Goal: Information Seeking & Learning: Learn about a topic

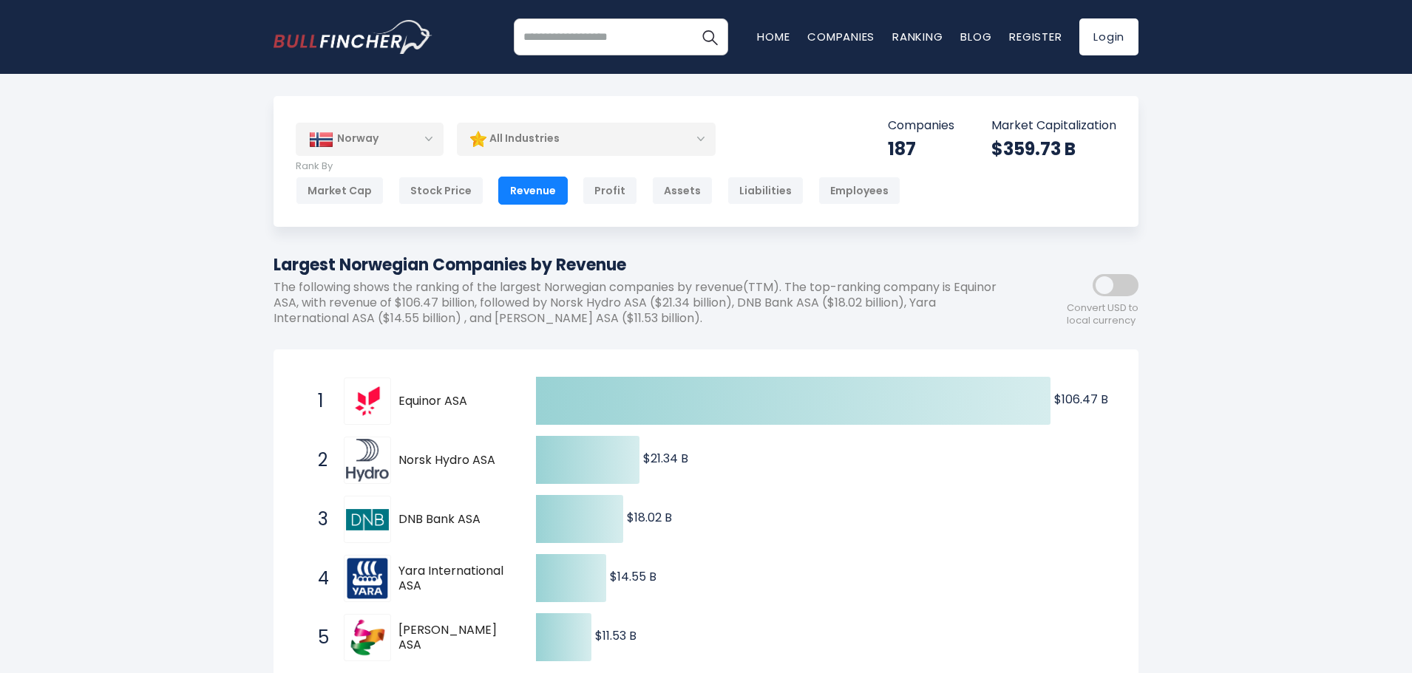
click at [424, 137] on div "Norway" at bounding box center [370, 139] width 148 height 33
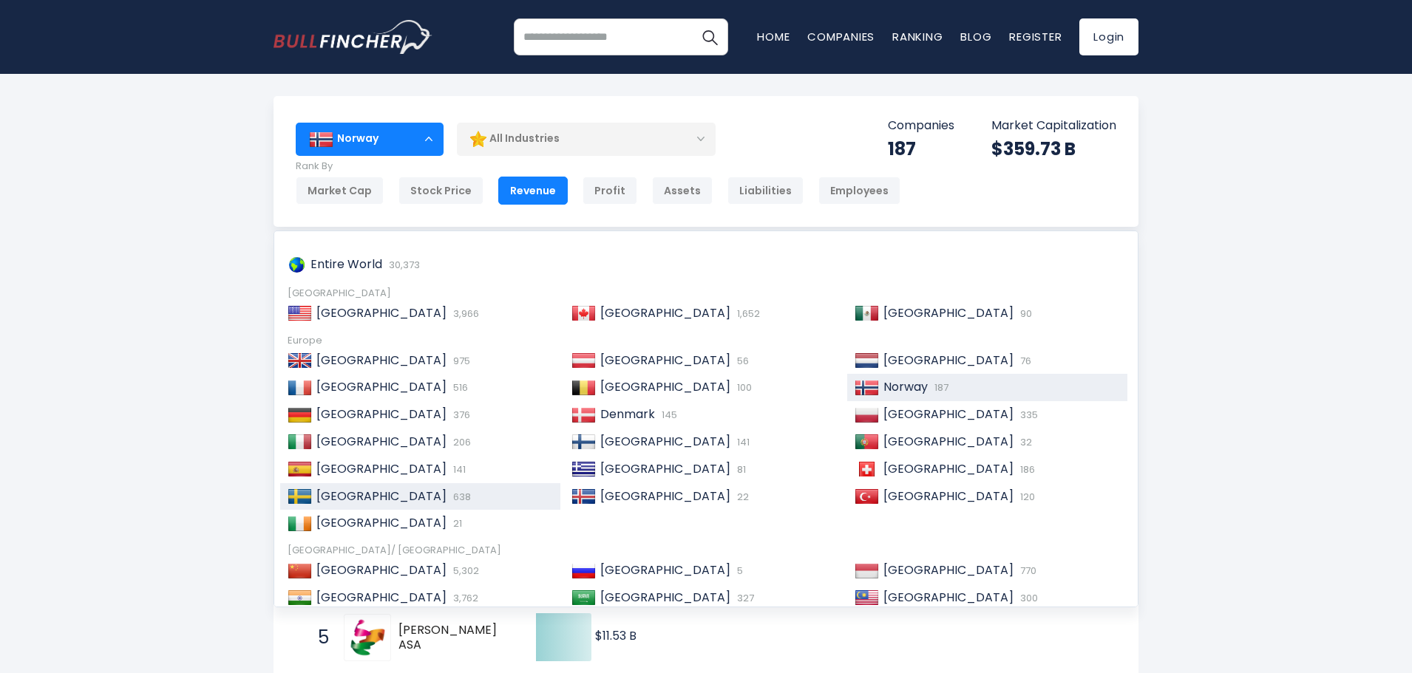
click at [330, 492] on span "[GEOGRAPHIC_DATA]" at bounding box center [381, 496] width 130 height 17
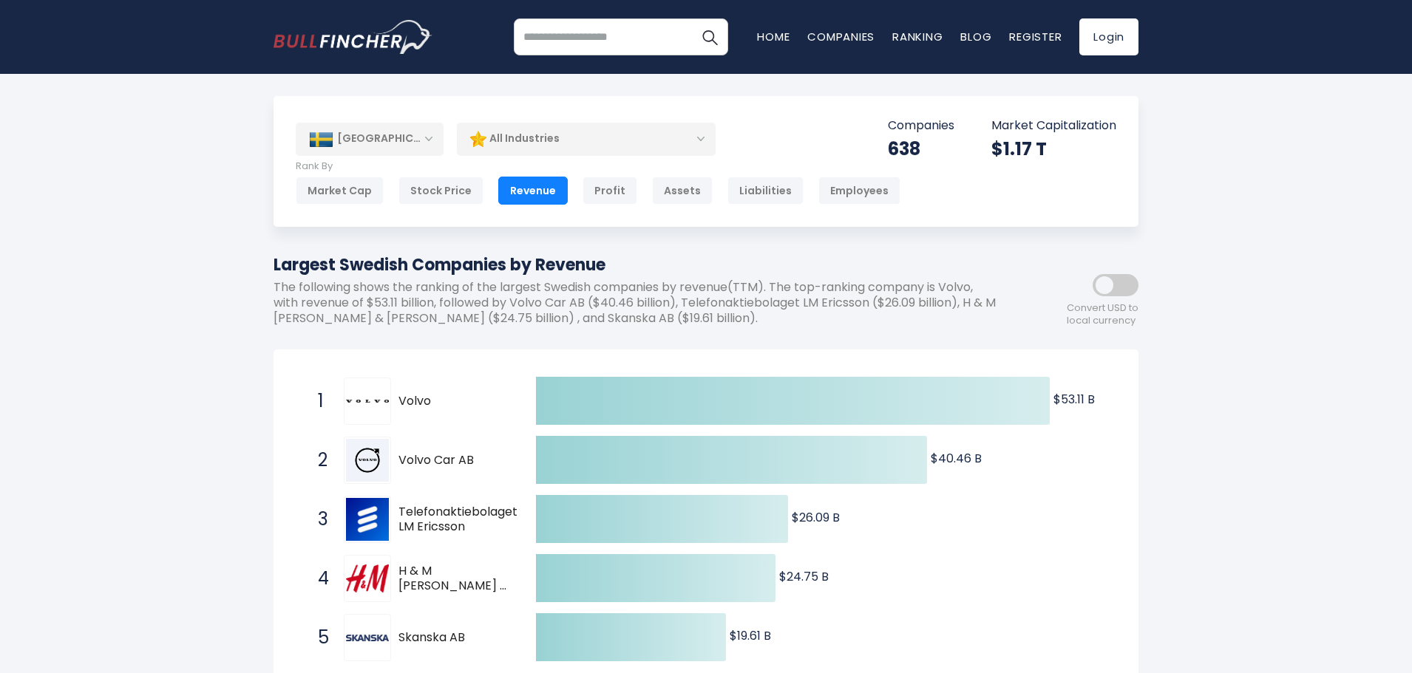
click at [373, 143] on div "[GEOGRAPHIC_DATA]" at bounding box center [370, 139] width 148 height 33
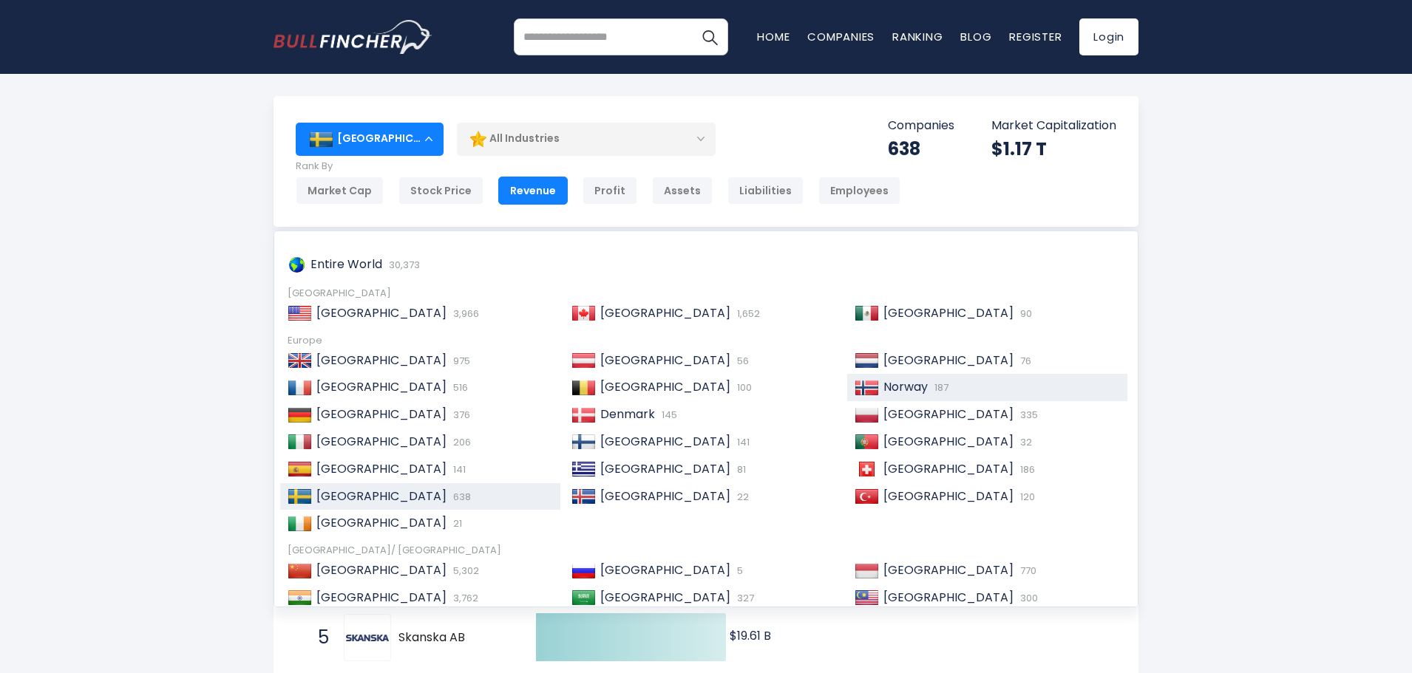
click at [879, 381] on div "Norway 187" at bounding box center [999, 388] width 241 height 16
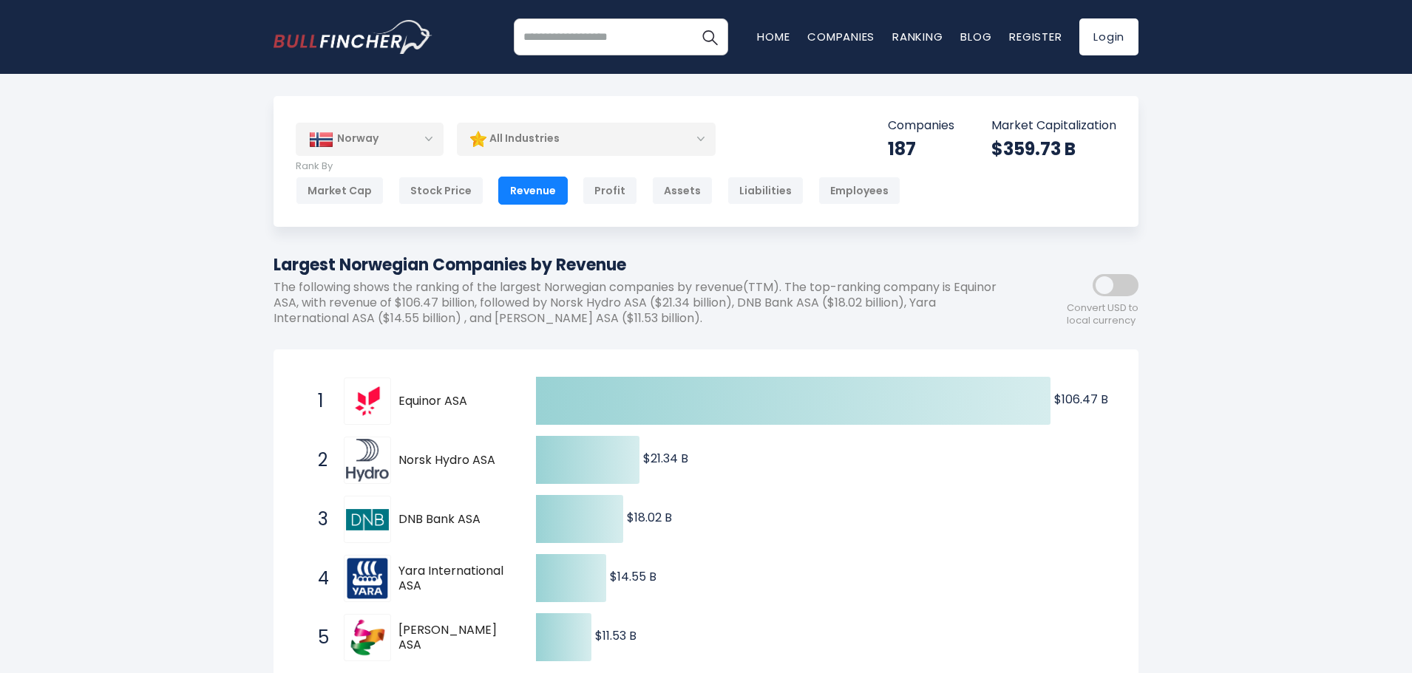
click at [371, 143] on div "Norway" at bounding box center [370, 139] width 148 height 33
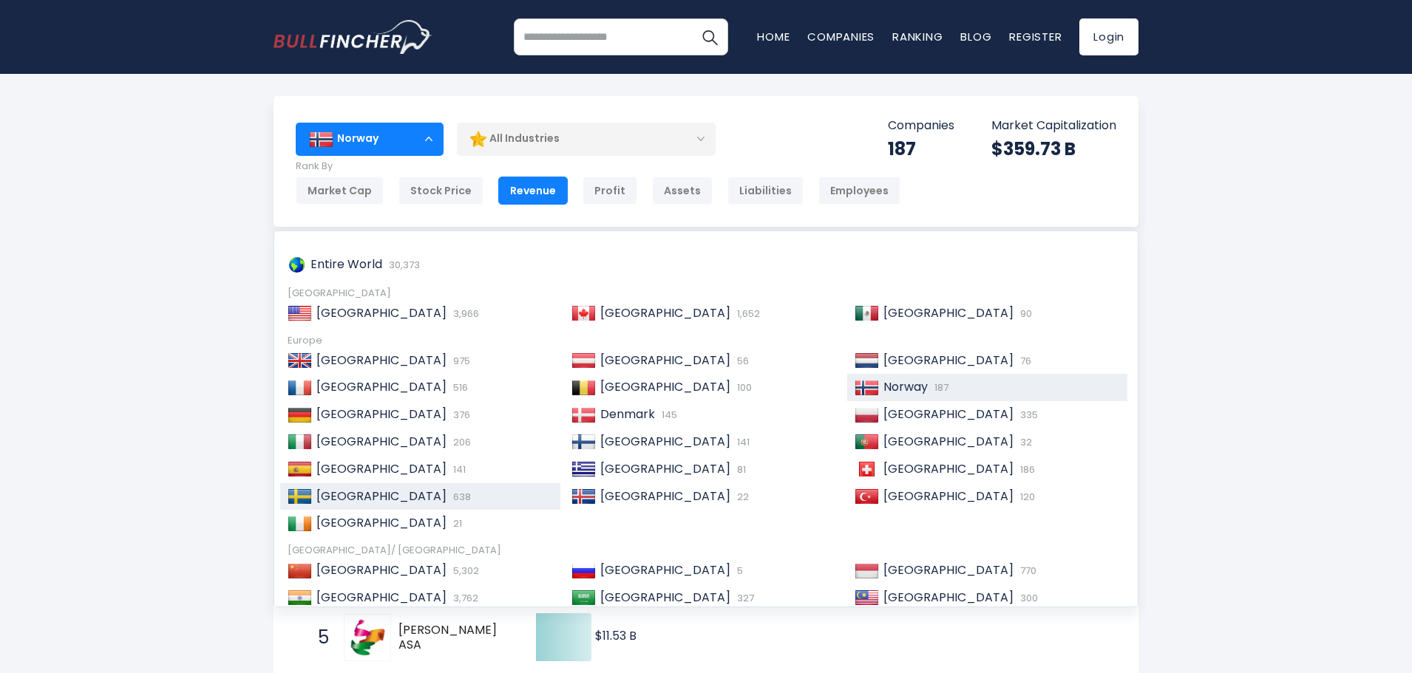
click at [351, 491] on span "[GEOGRAPHIC_DATA]" at bounding box center [381, 496] width 130 height 17
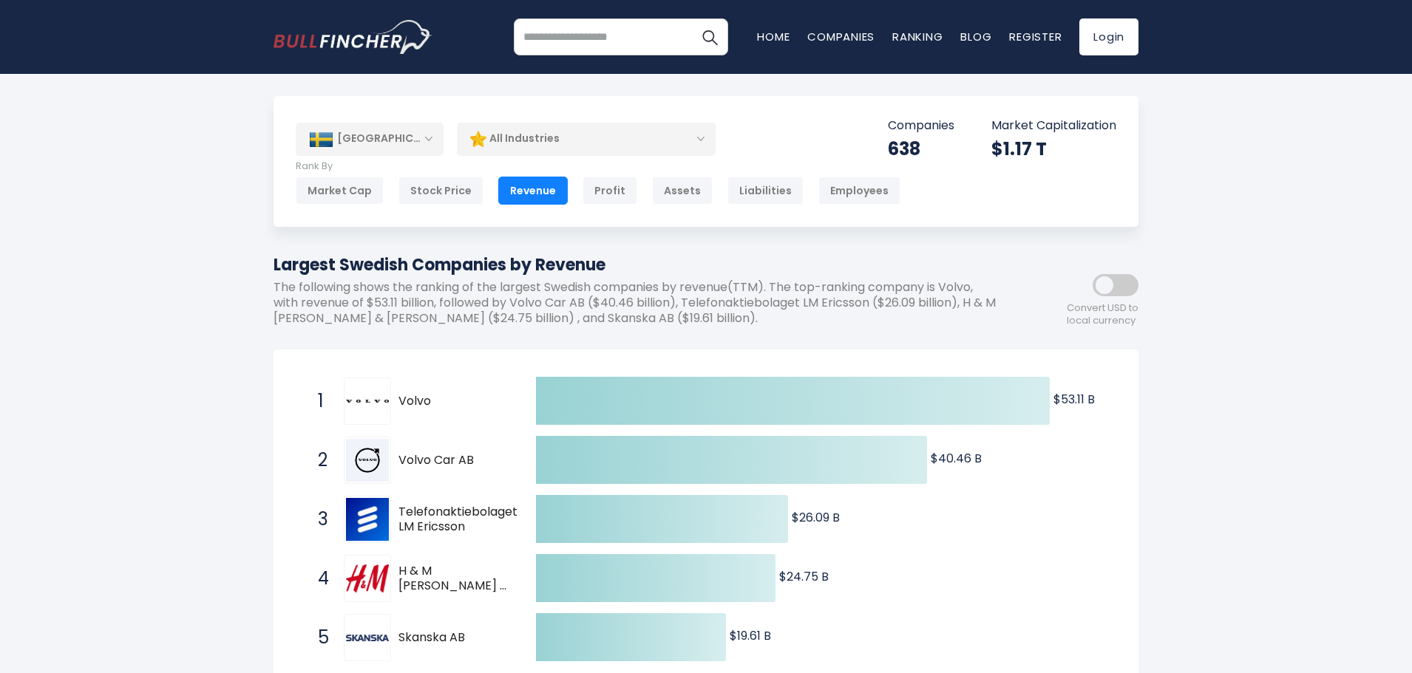
click at [393, 140] on div "[GEOGRAPHIC_DATA]" at bounding box center [370, 139] width 148 height 33
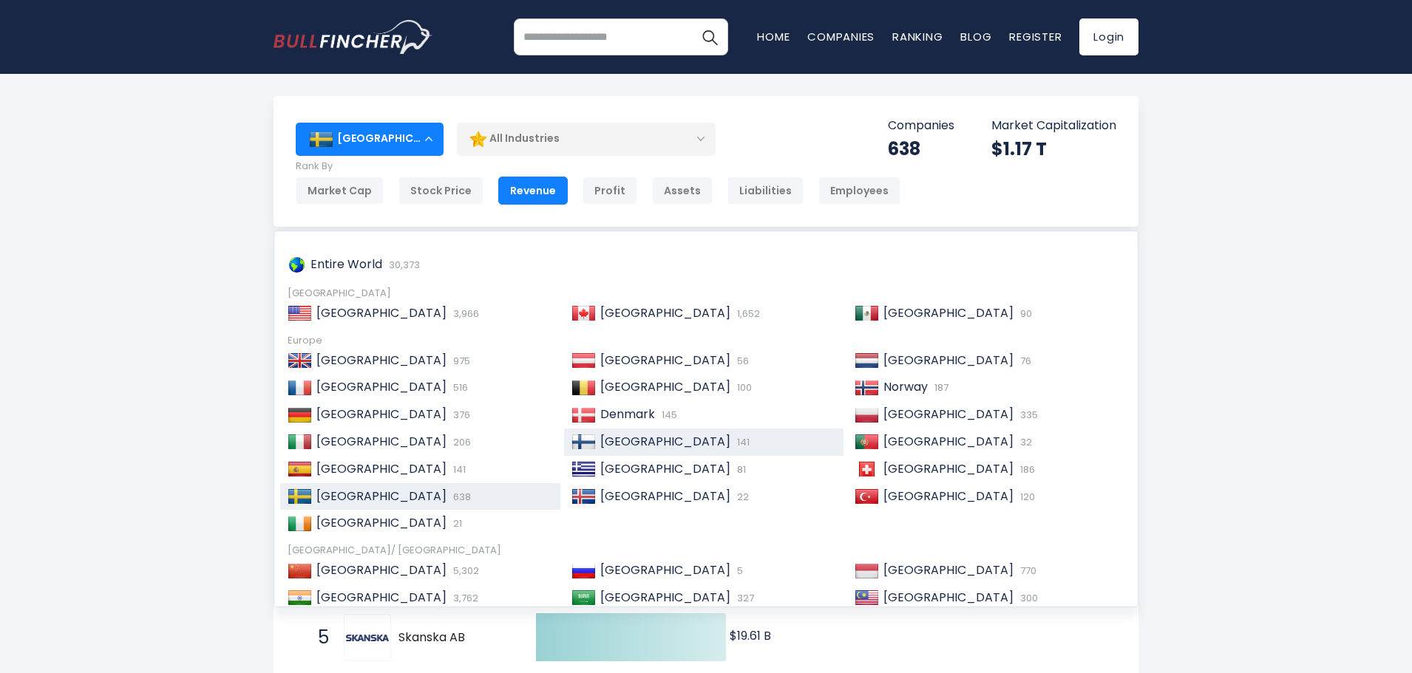
click at [625, 439] on span "[GEOGRAPHIC_DATA]" at bounding box center [665, 441] width 130 height 17
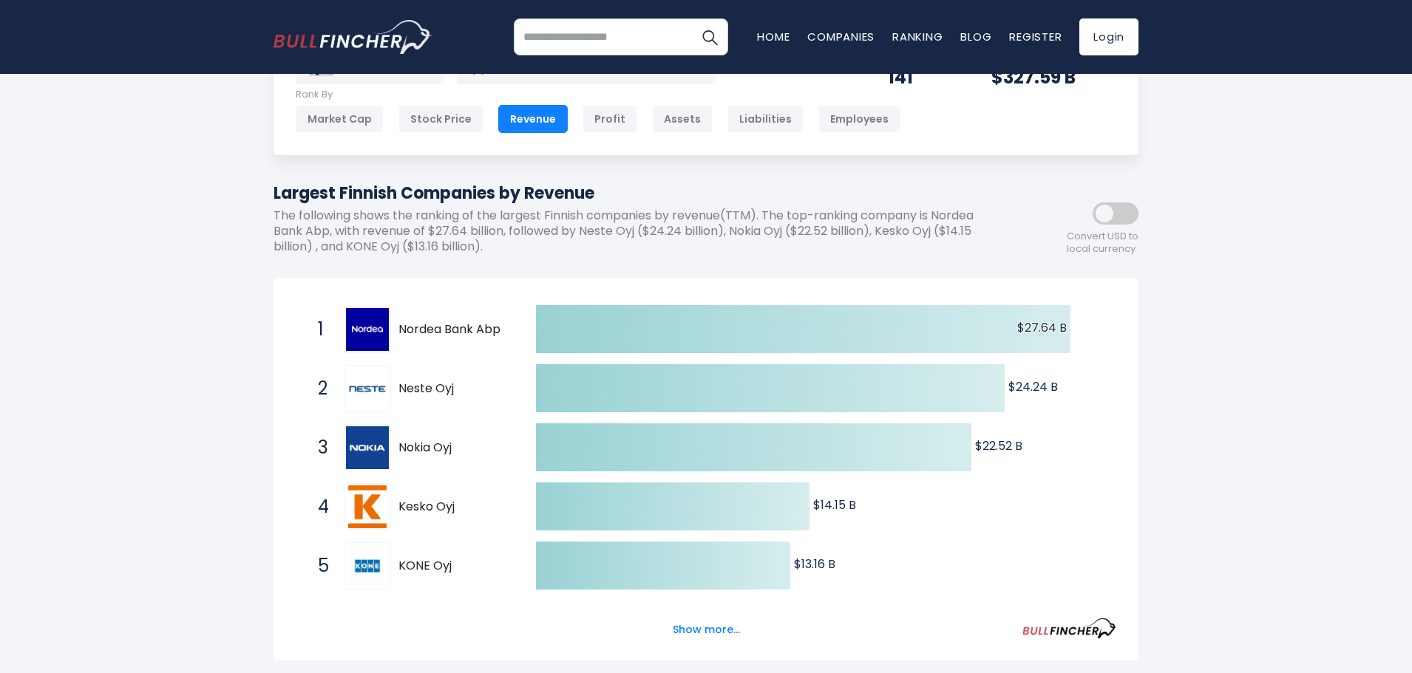
scroll to position [74, 0]
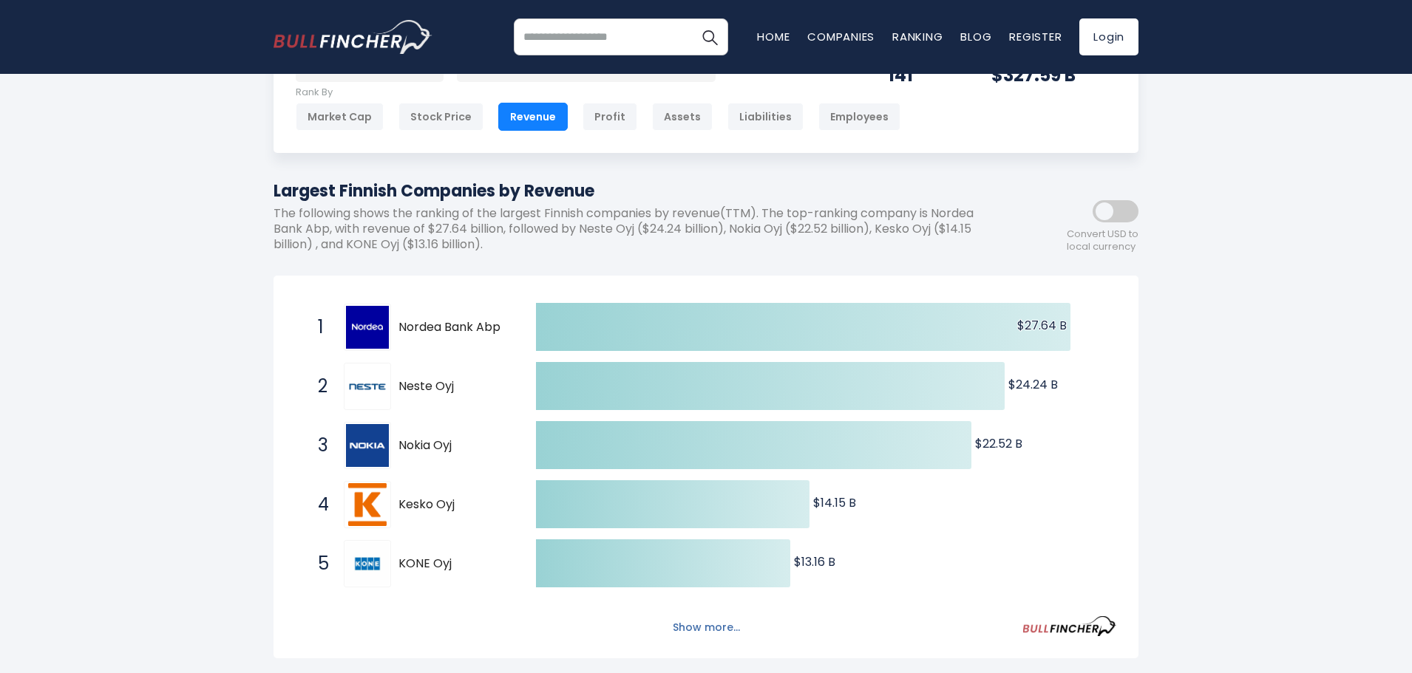
click at [692, 619] on button "Show more..." at bounding box center [706, 628] width 85 height 24
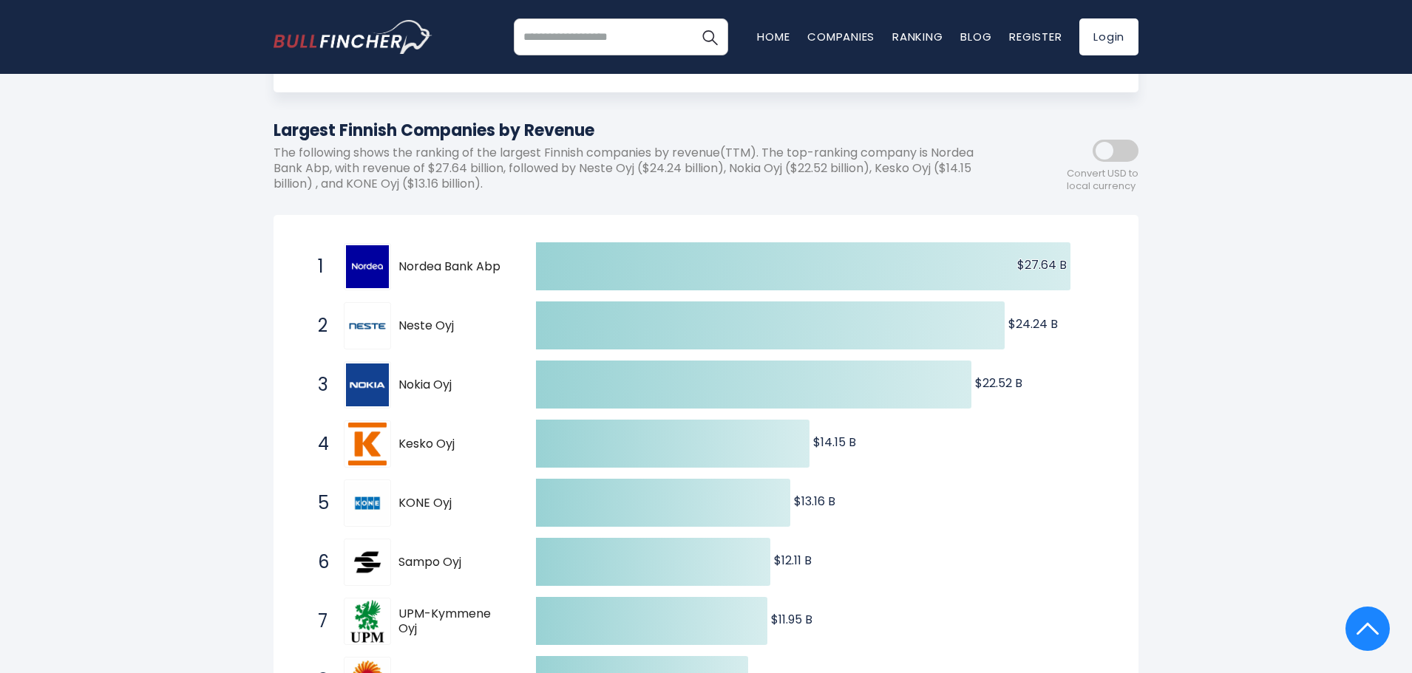
scroll to position [0, 0]
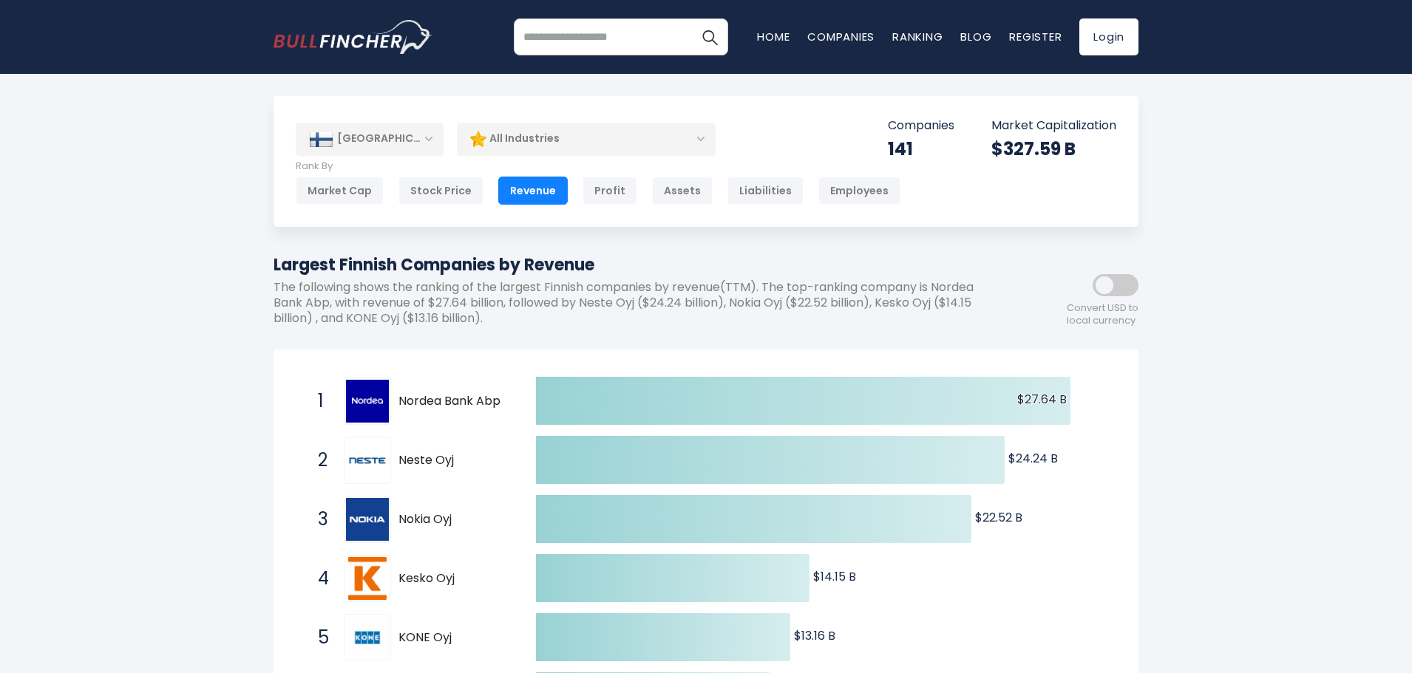
click at [402, 144] on div "[GEOGRAPHIC_DATA]" at bounding box center [370, 139] width 148 height 33
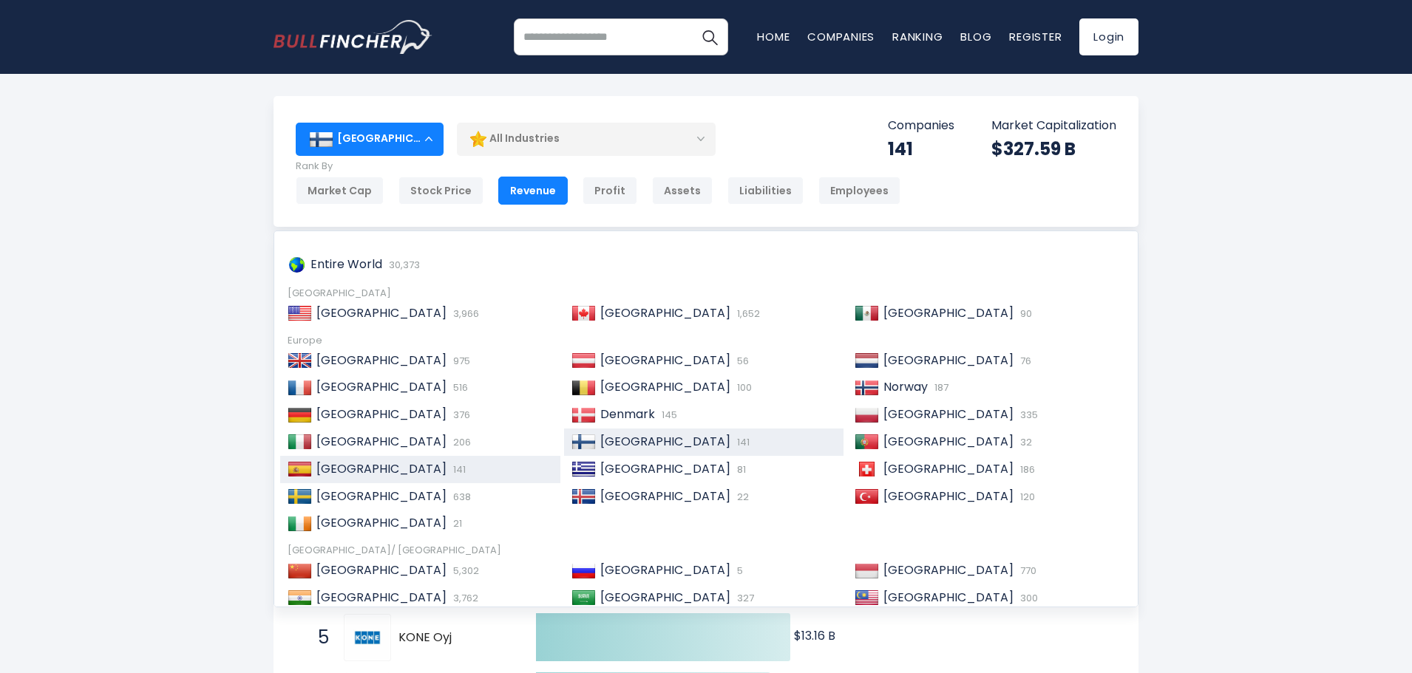
click at [339, 470] on span "[GEOGRAPHIC_DATA]" at bounding box center [381, 468] width 130 height 17
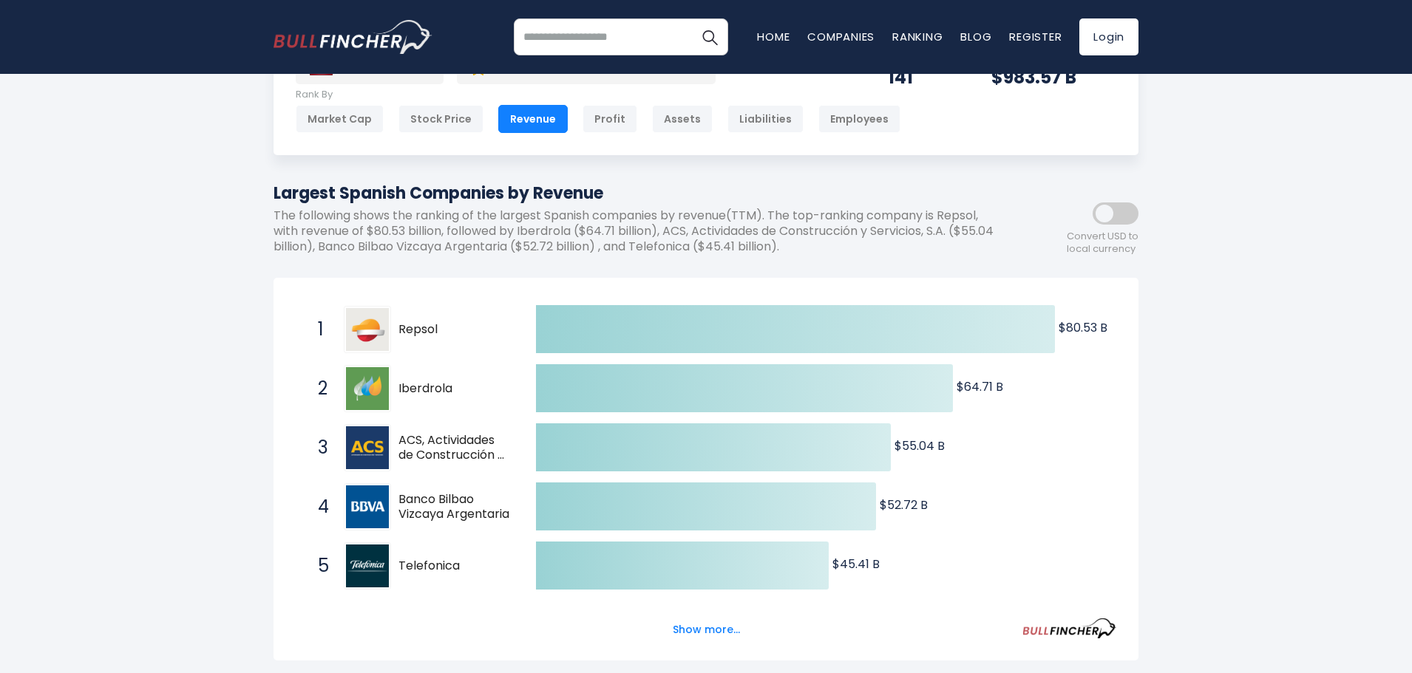
scroll to position [74, 0]
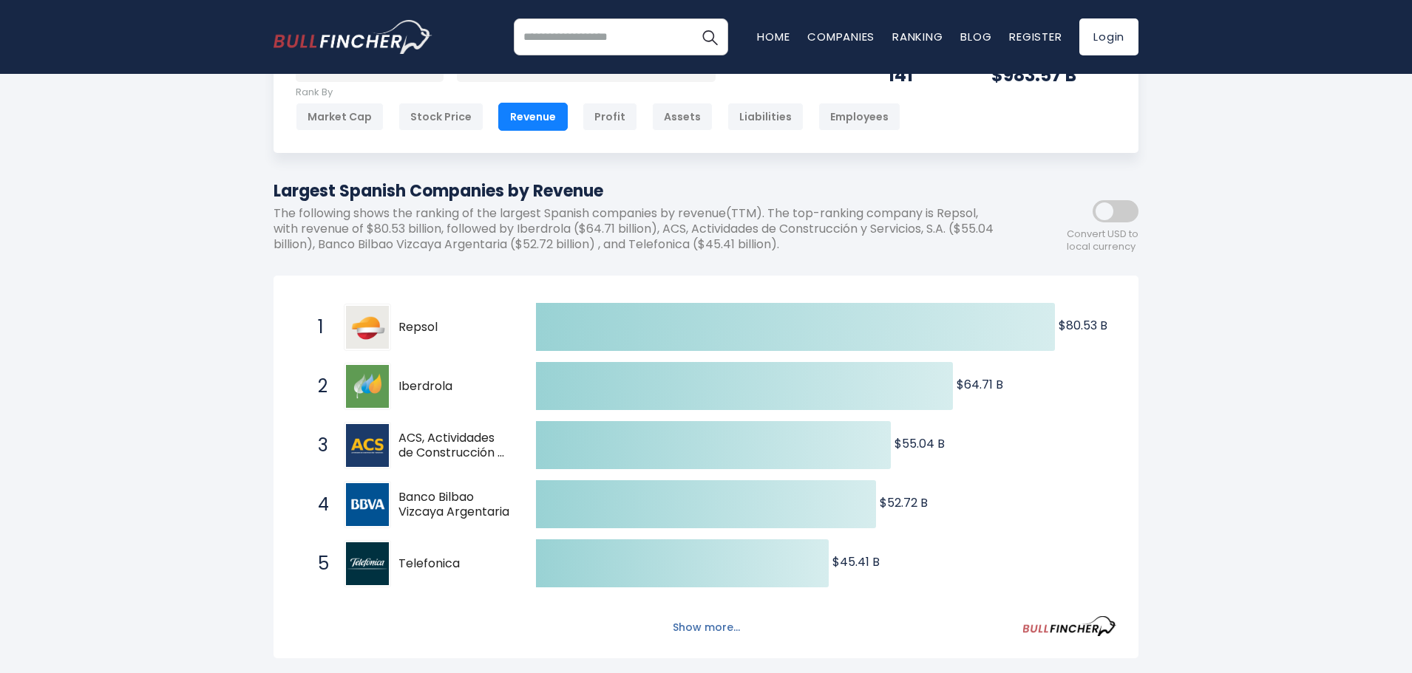
click at [704, 628] on button "Show more..." at bounding box center [706, 628] width 85 height 24
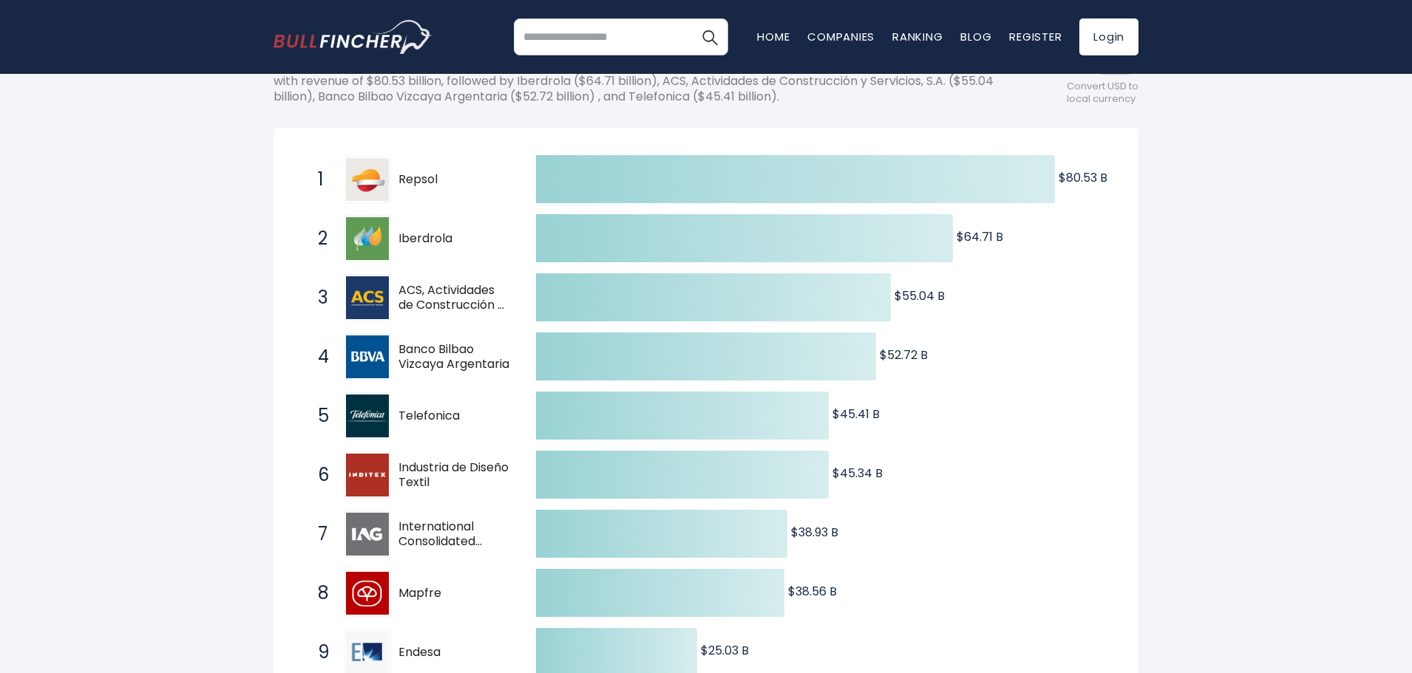
scroll to position [0, 0]
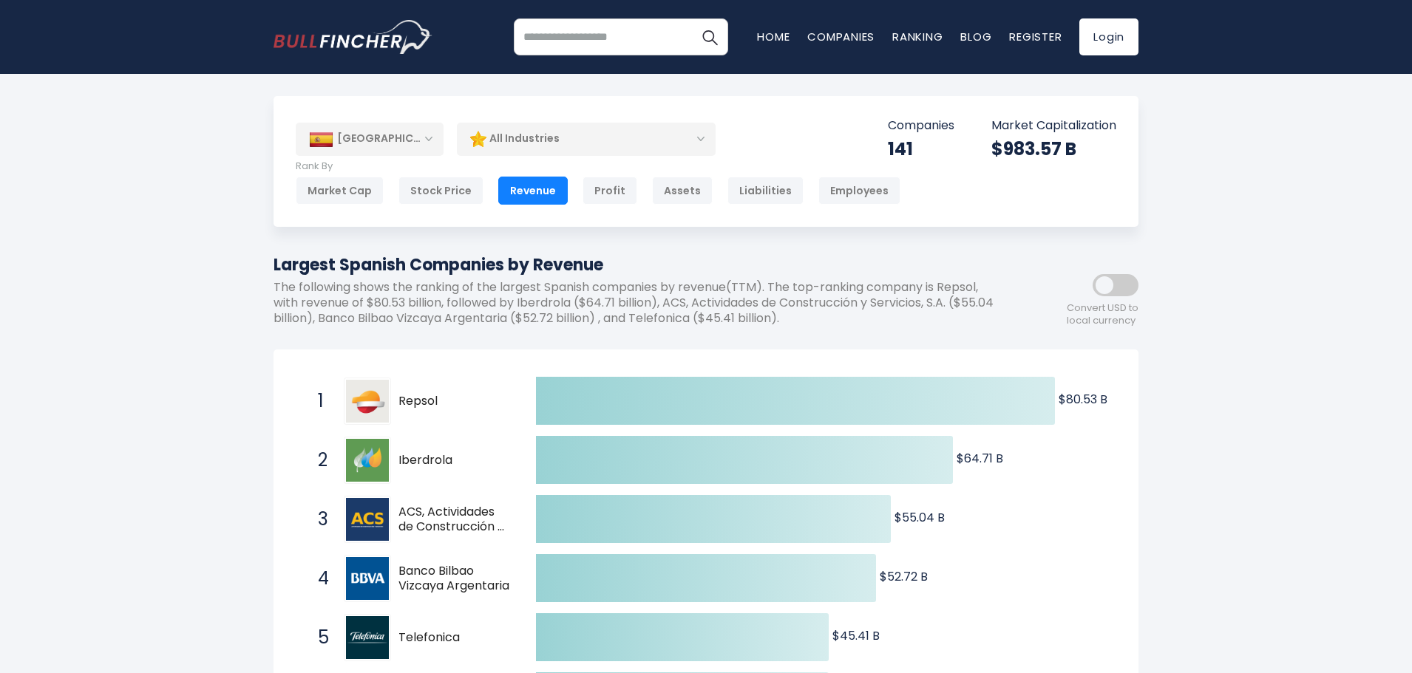
click at [379, 135] on div "[GEOGRAPHIC_DATA]" at bounding box center [370, 139] width 148 height 33
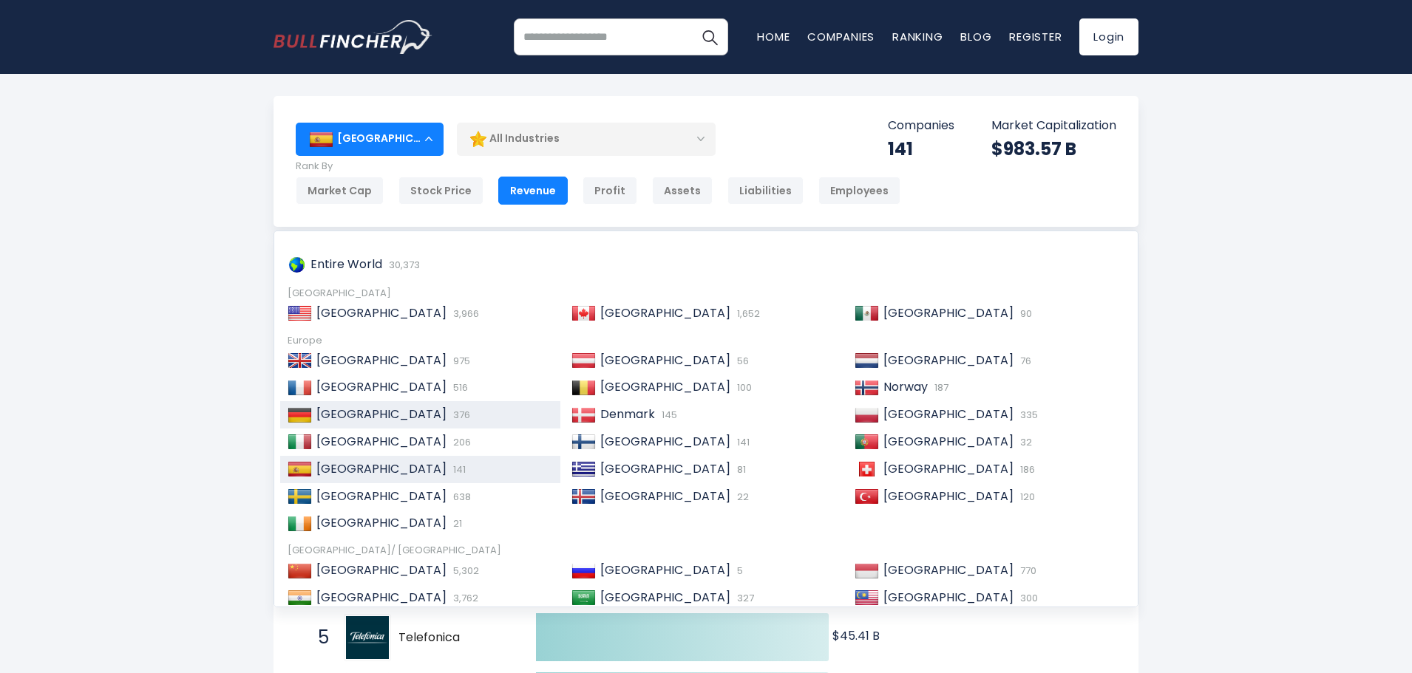
click at [340, 407] on span "[GEOGRAPHIC_DATA]" at bounding box center [381, 414] width 130 height 17
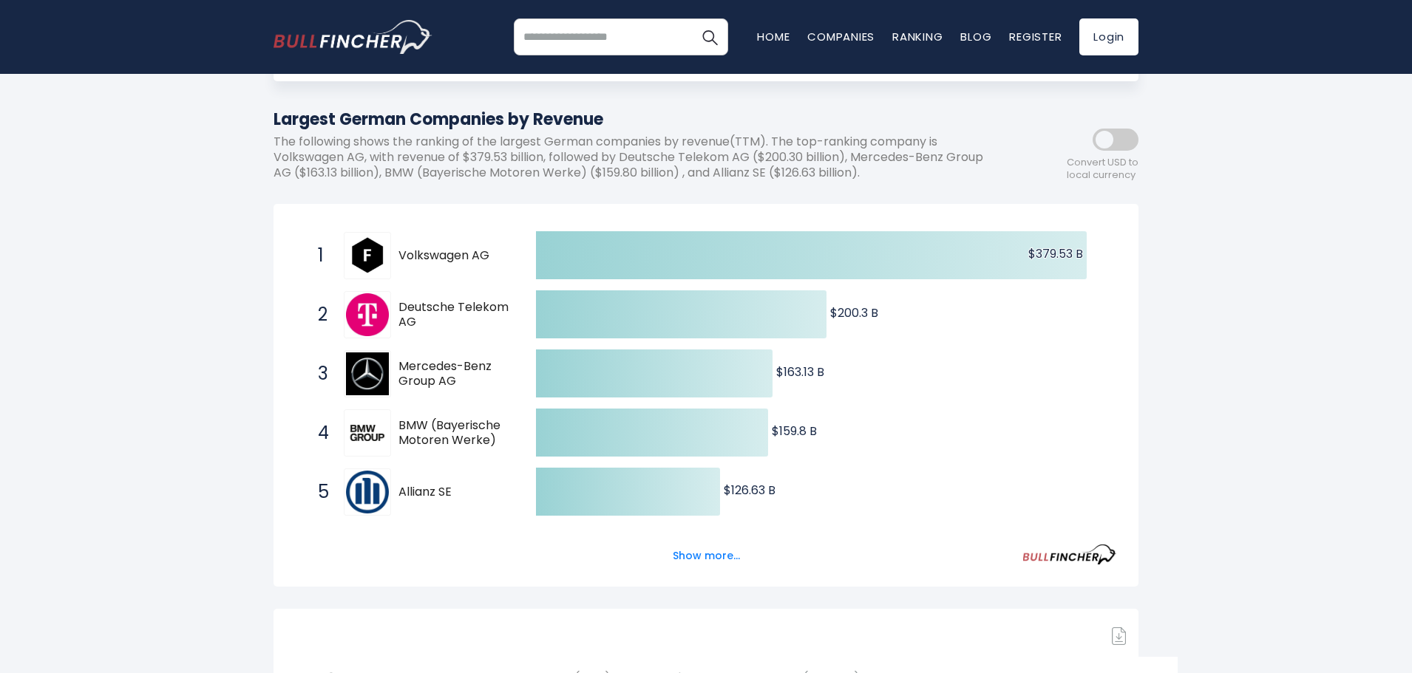
scroll to position [148, 0]
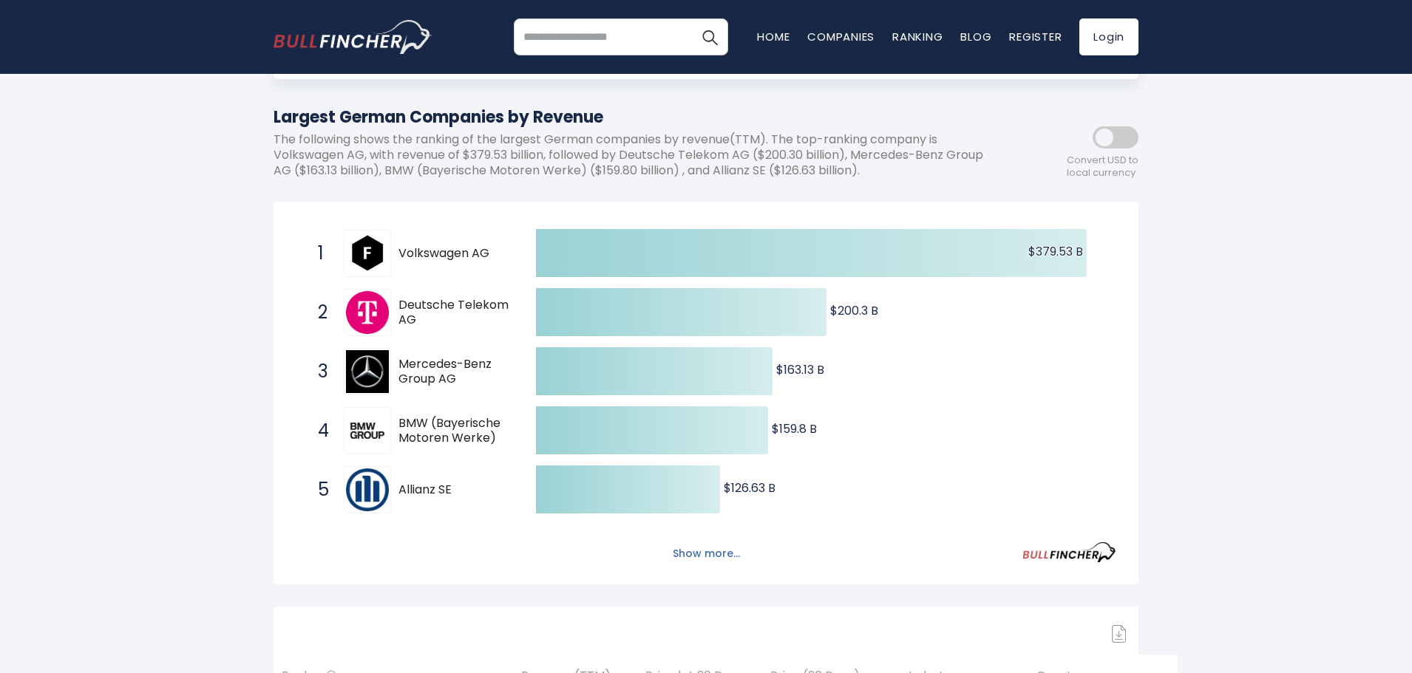
click at [709, 553] on button "Show more..." at bounding box center [706, 554] width 85 height 24
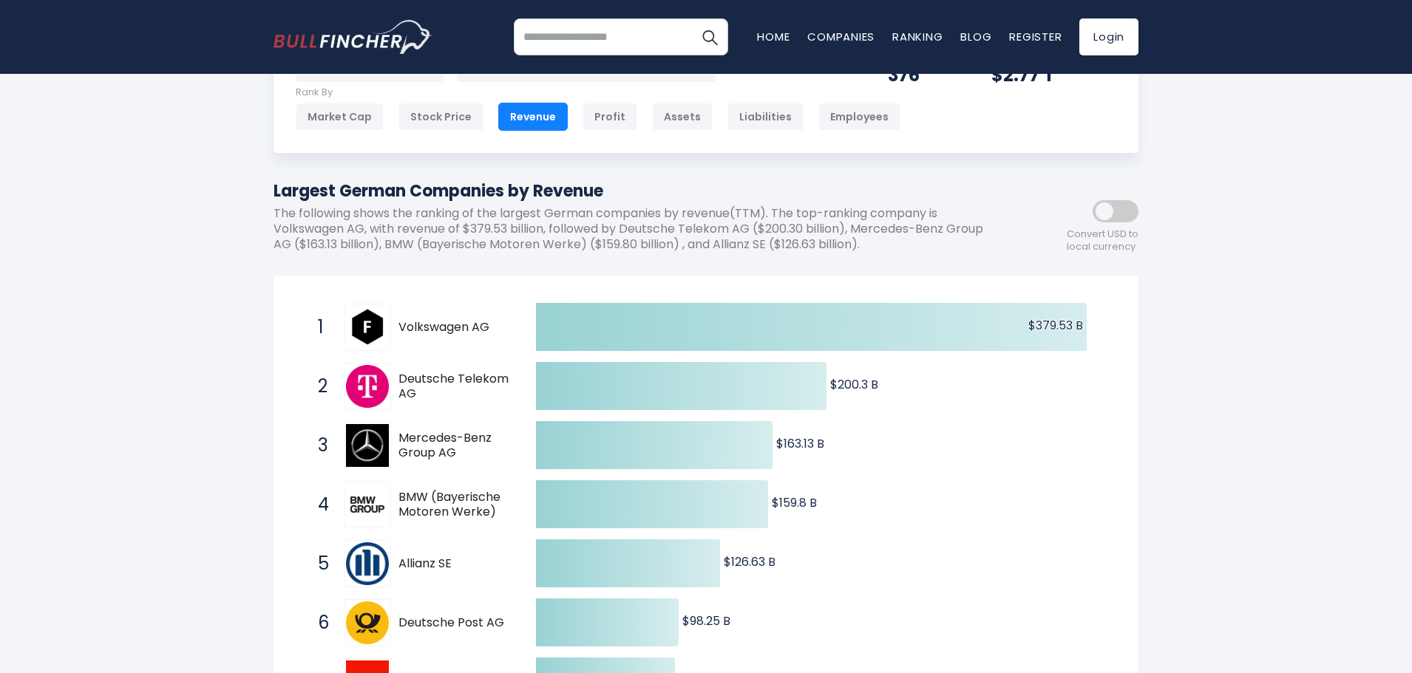
scroll to position [0, 0]
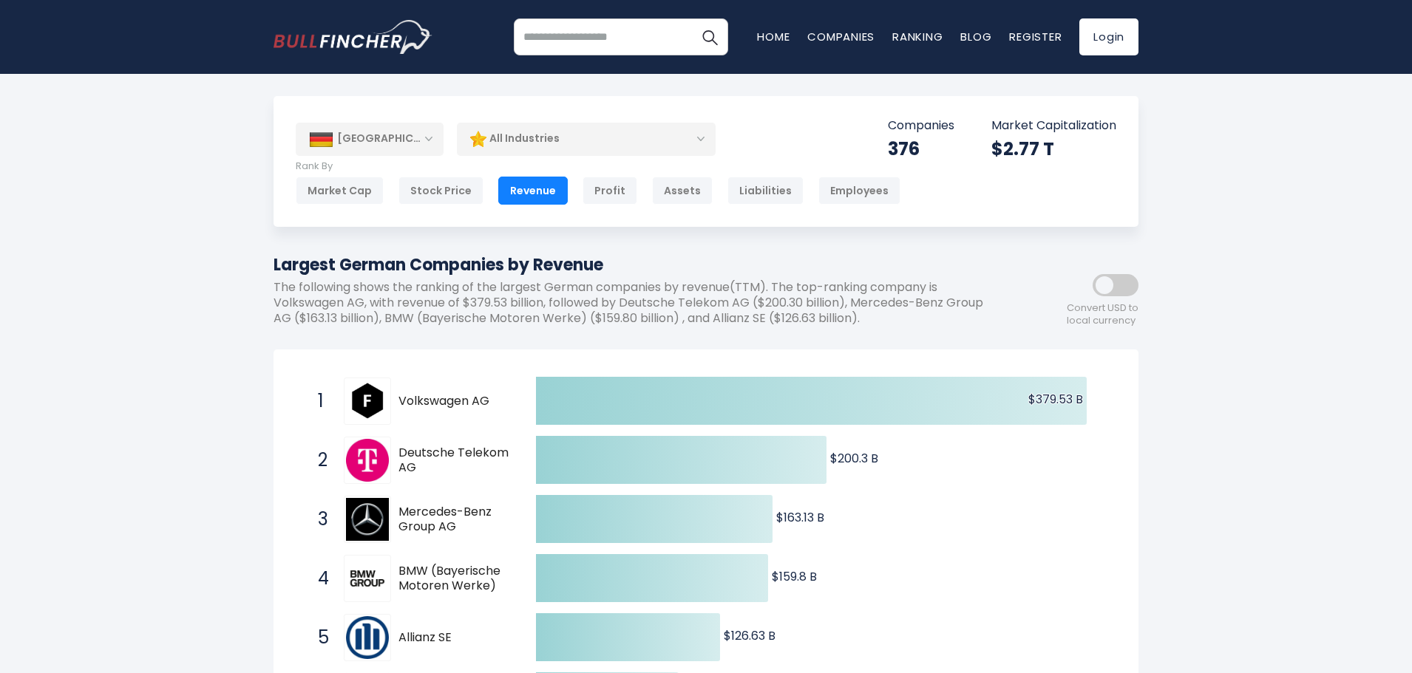
click at [360, 138] on div "[GEOGRAPHIC_DATA]" at bounding box center [370, 139] width 148 height 33
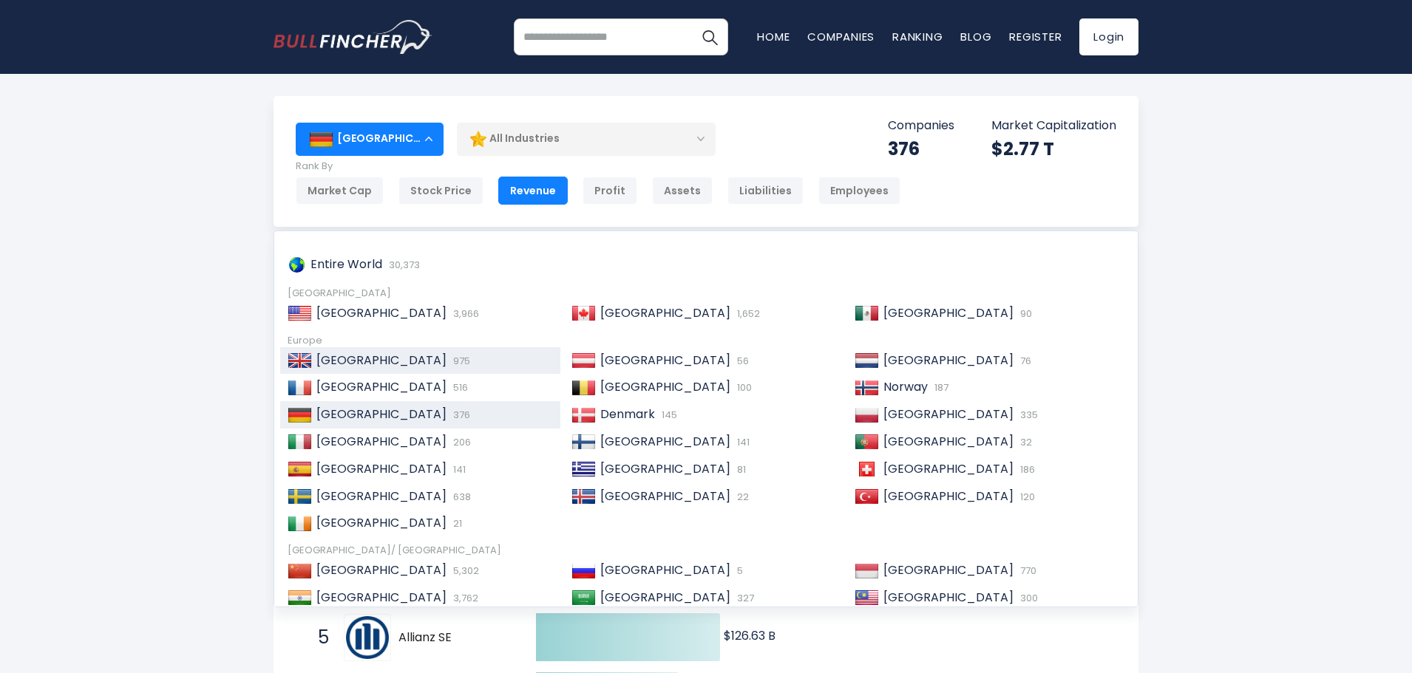
click at [331, 364] on span "[GEOGRAPHIC_DATA]" at bounding box center [381, 360] width 130 height 17
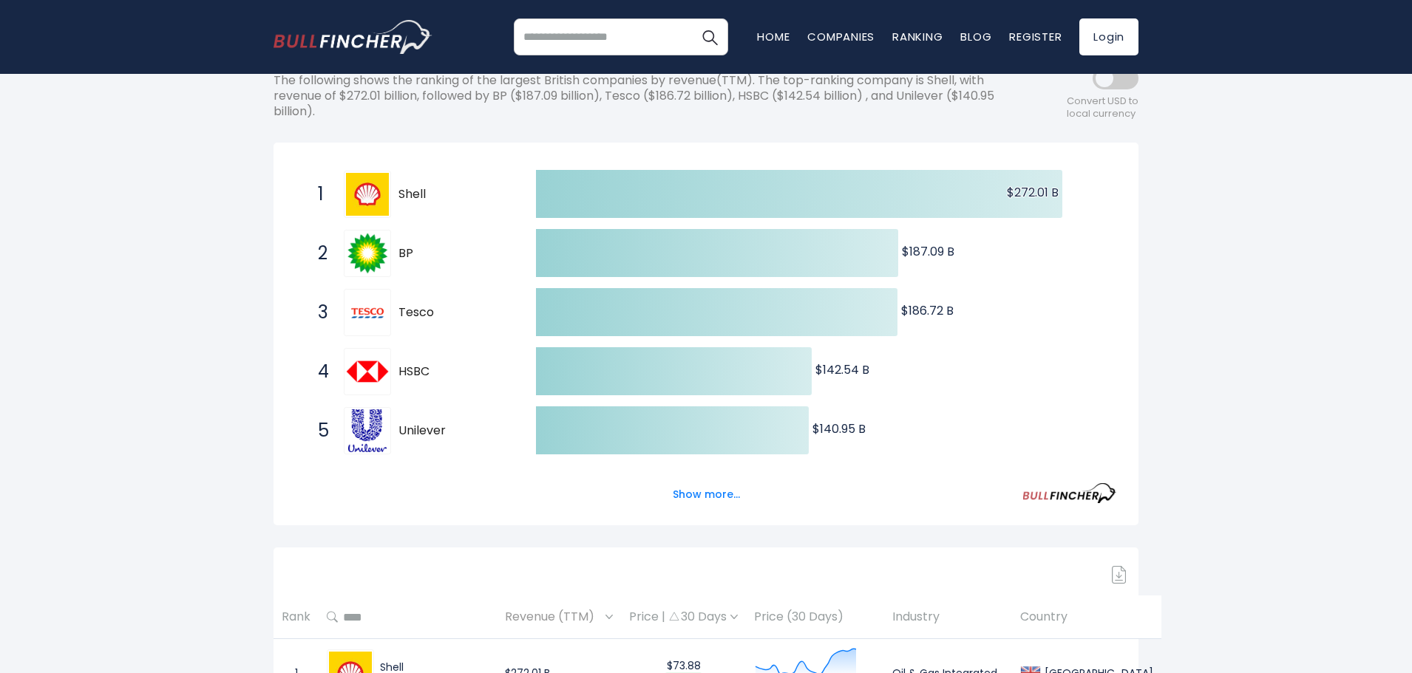
scroll to position [222, 0]
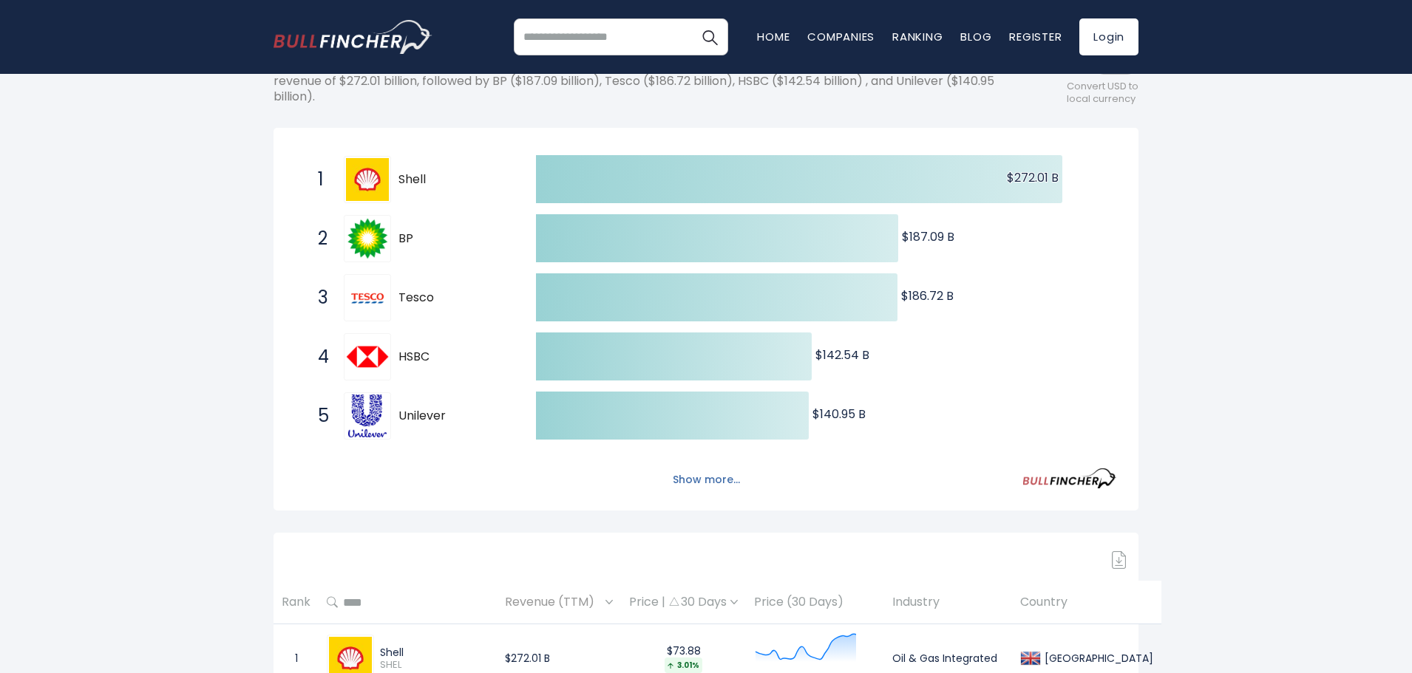
click at [697, 475] on button "Show more..." at bounding box center [706, 480] width 85 height 24
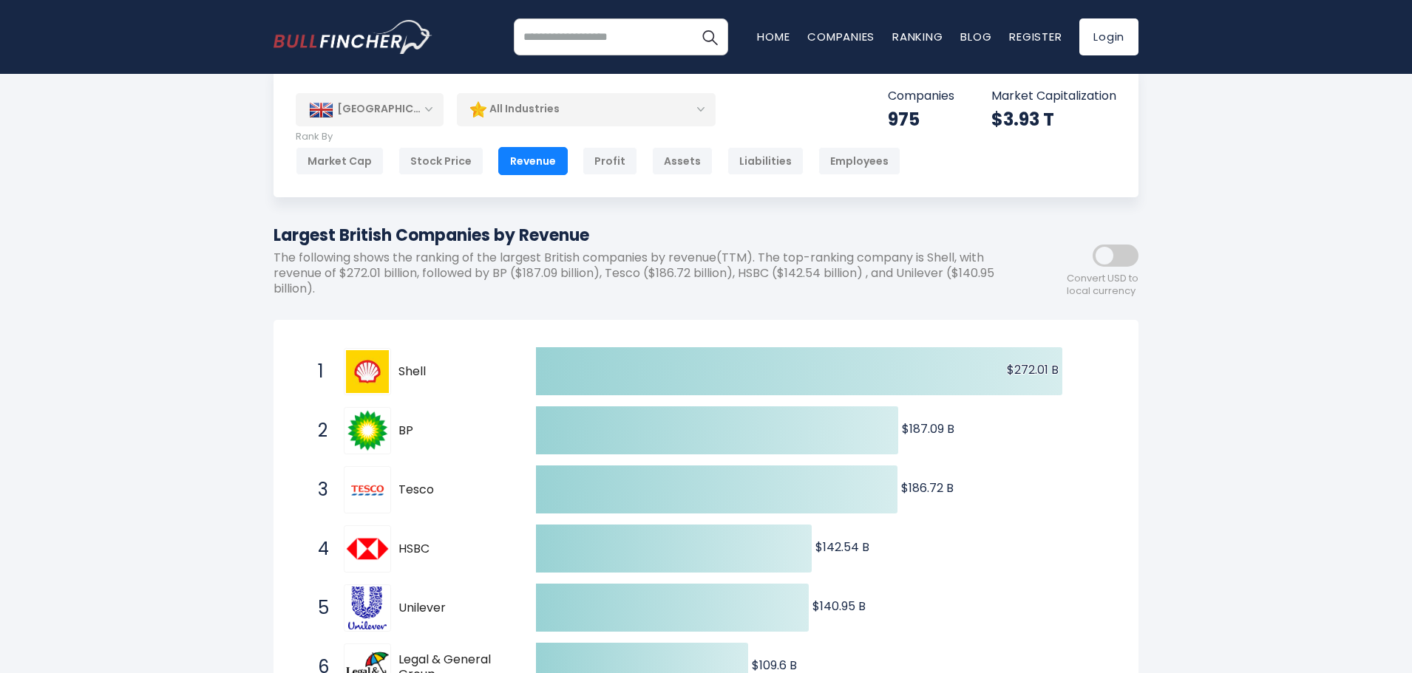
scroll to position [0, 0]
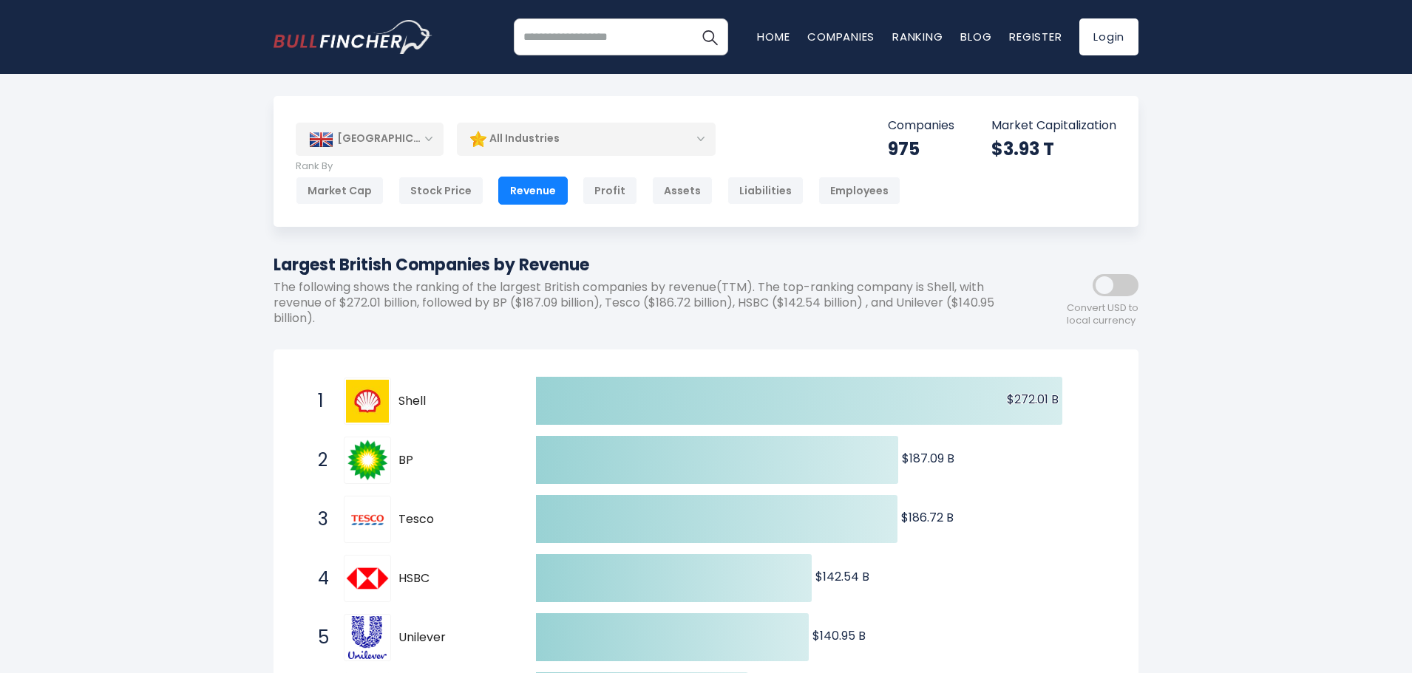
click at [365, 142] on div "[GEOGRAPHIC_DATA]" at bounding box center [370, 139] width 148 height 33
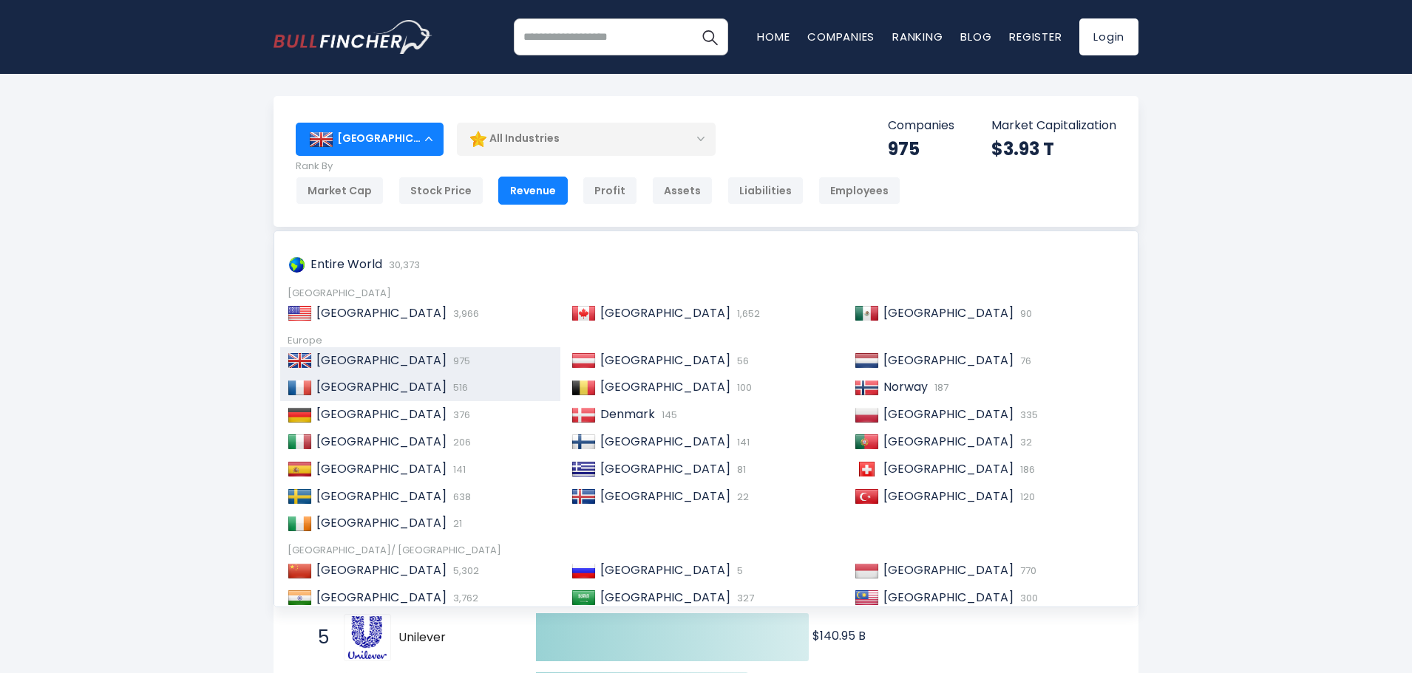
click at [339, 387] on span "[GEOGRAPHIC_DATA]" at bounding box center [381, 386] width 130 height 17
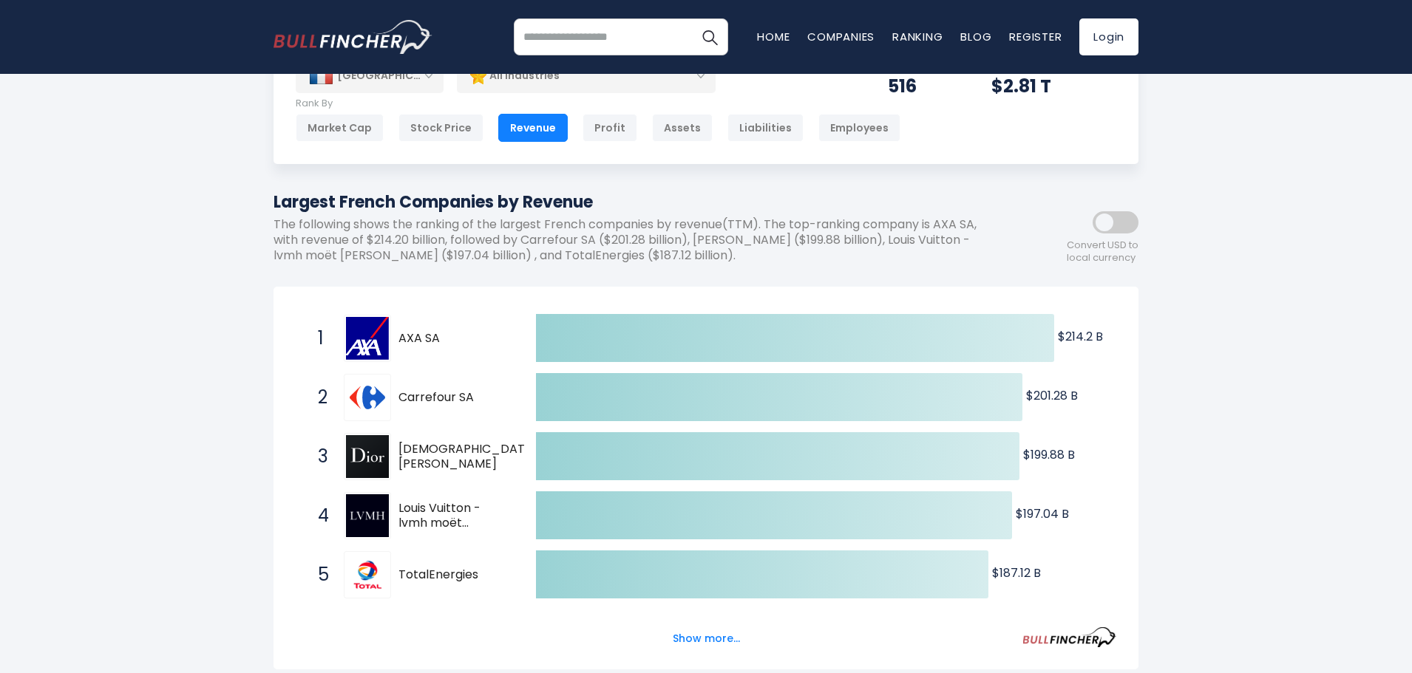
scroll to position [74, 0]
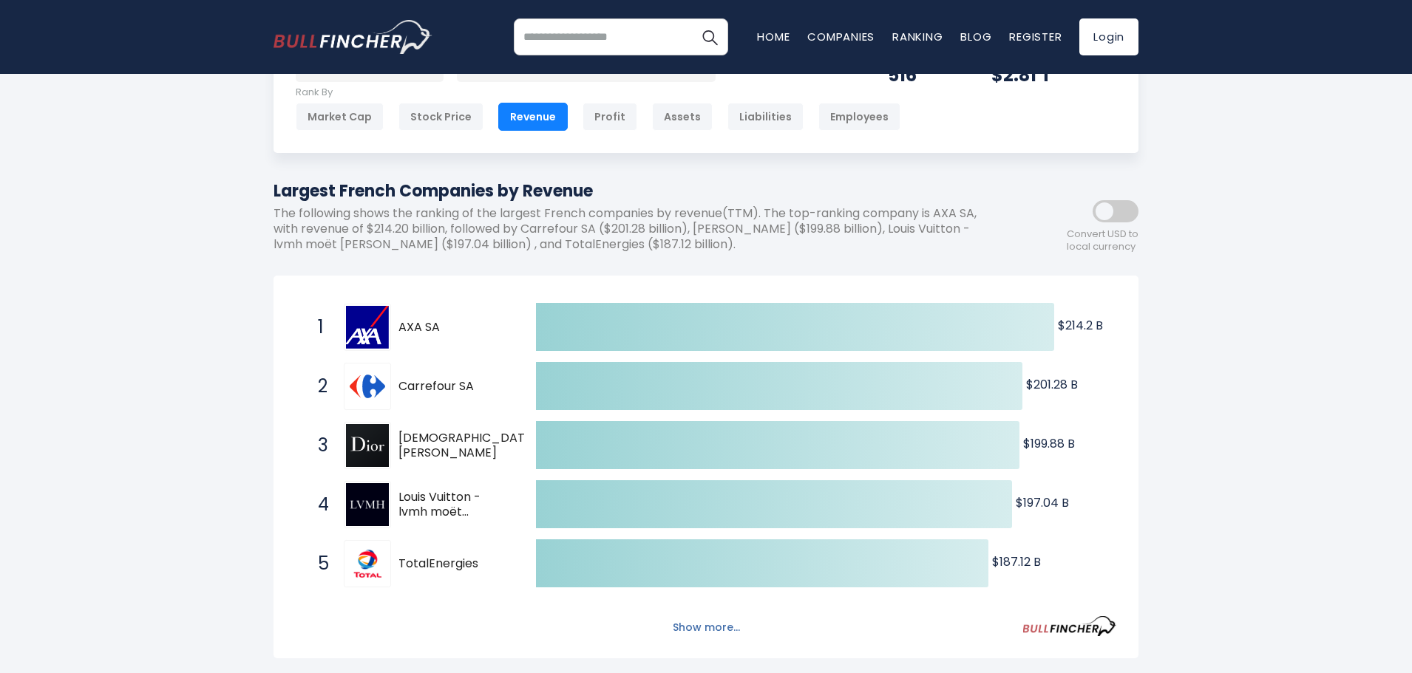
click at [696, 625] on button "Show more..." at bounding box center [706, 628] width 85 height 24
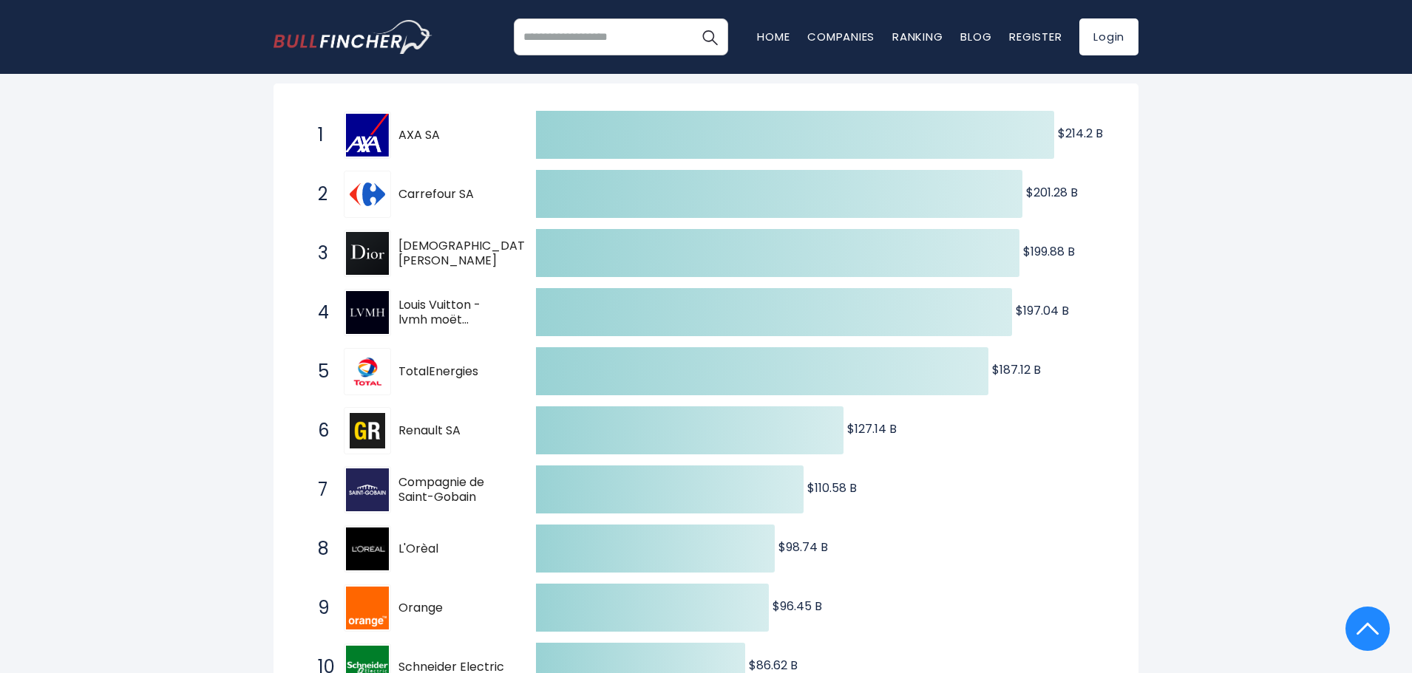
scroll to position [0, 0]
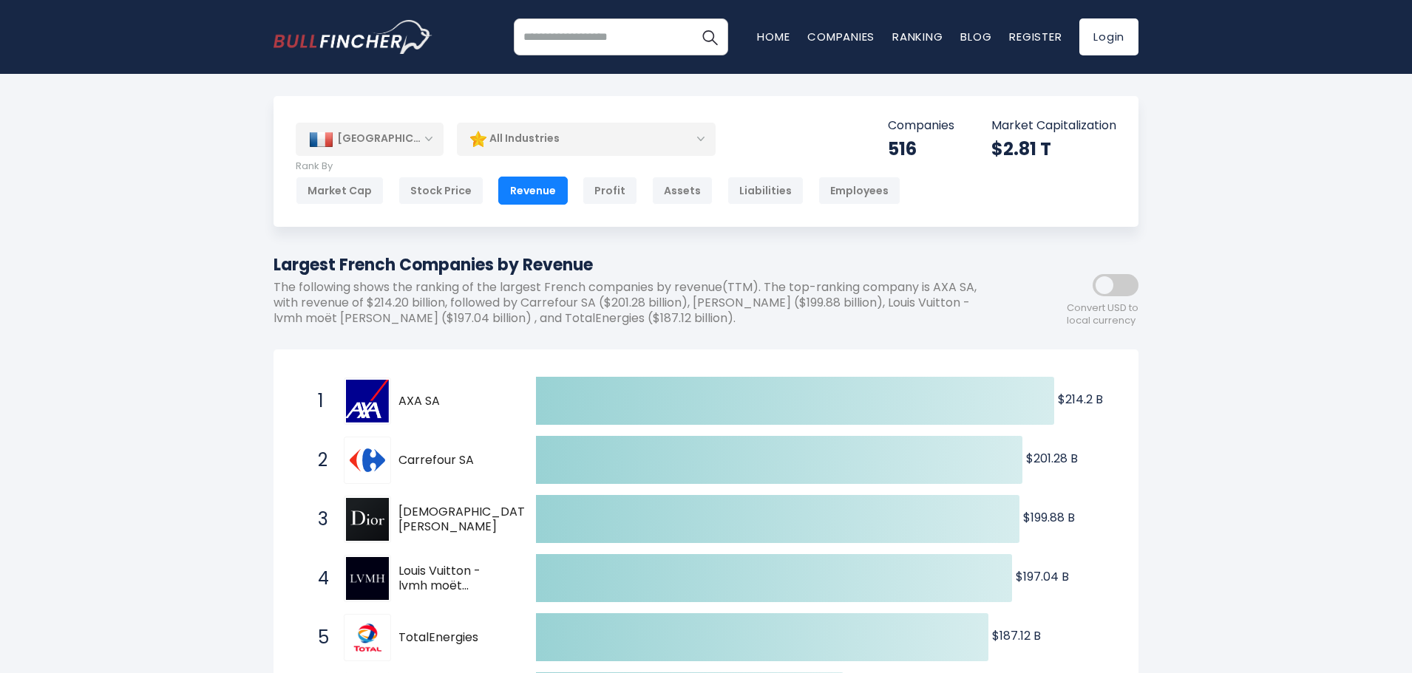
click at [350, 142] on div "[GEOGRAPHIC_DATA]" at bounding box center [370, 139] width 148 height 33
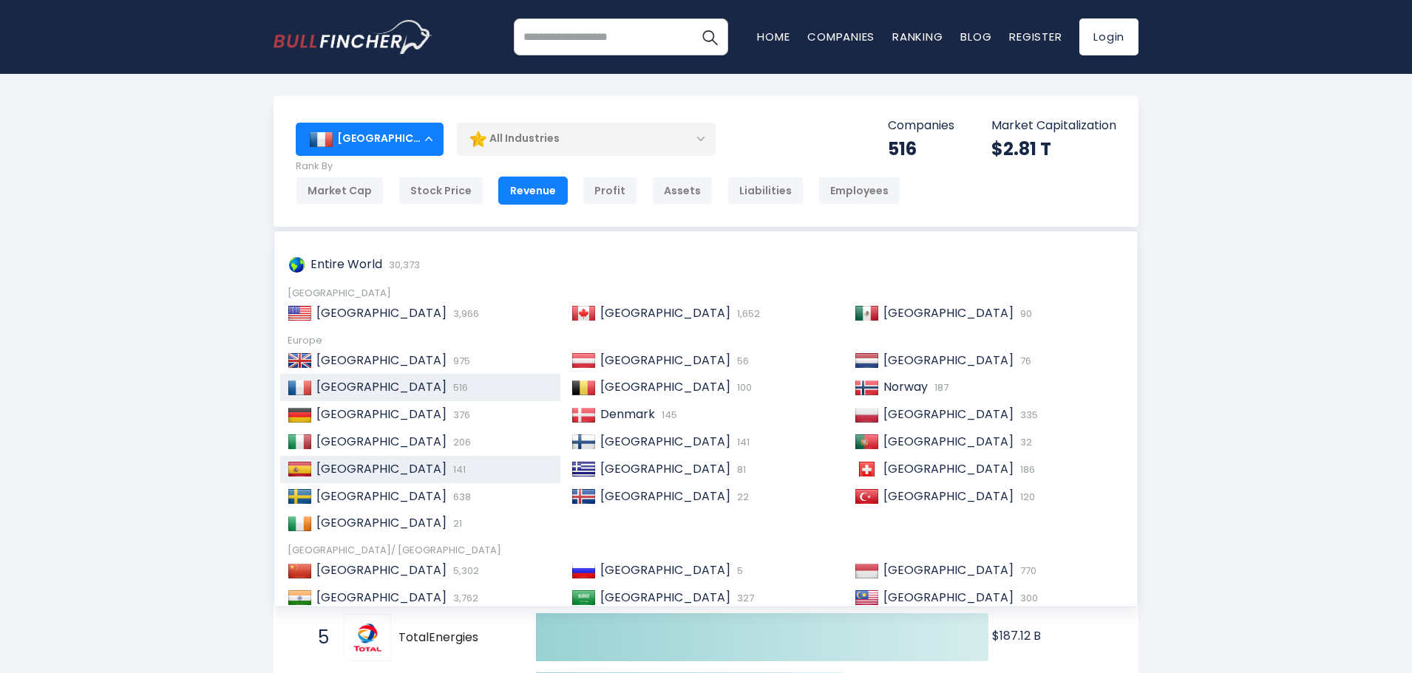
click at [324, 469] on span "[GEOGRAPHIC_DATA]" at bounding box center [381, 468] width 130 height 17
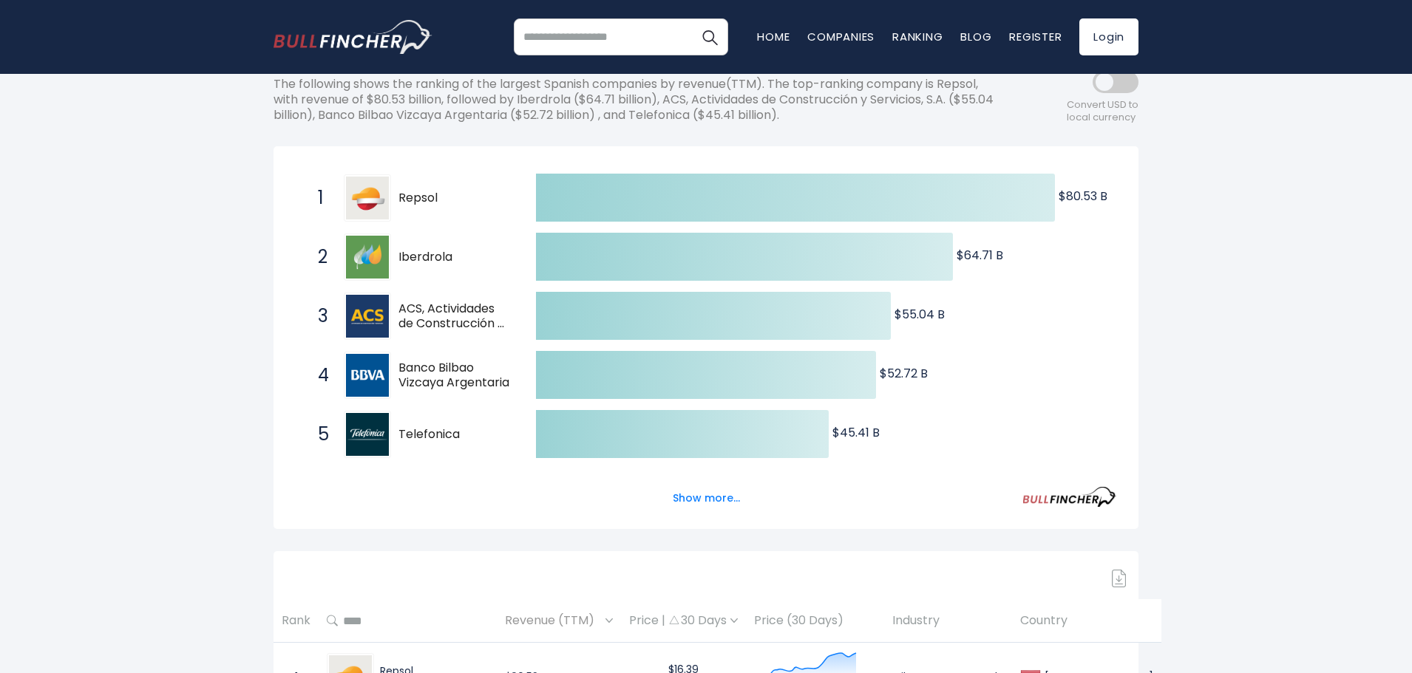
scroll to position [222, 0]
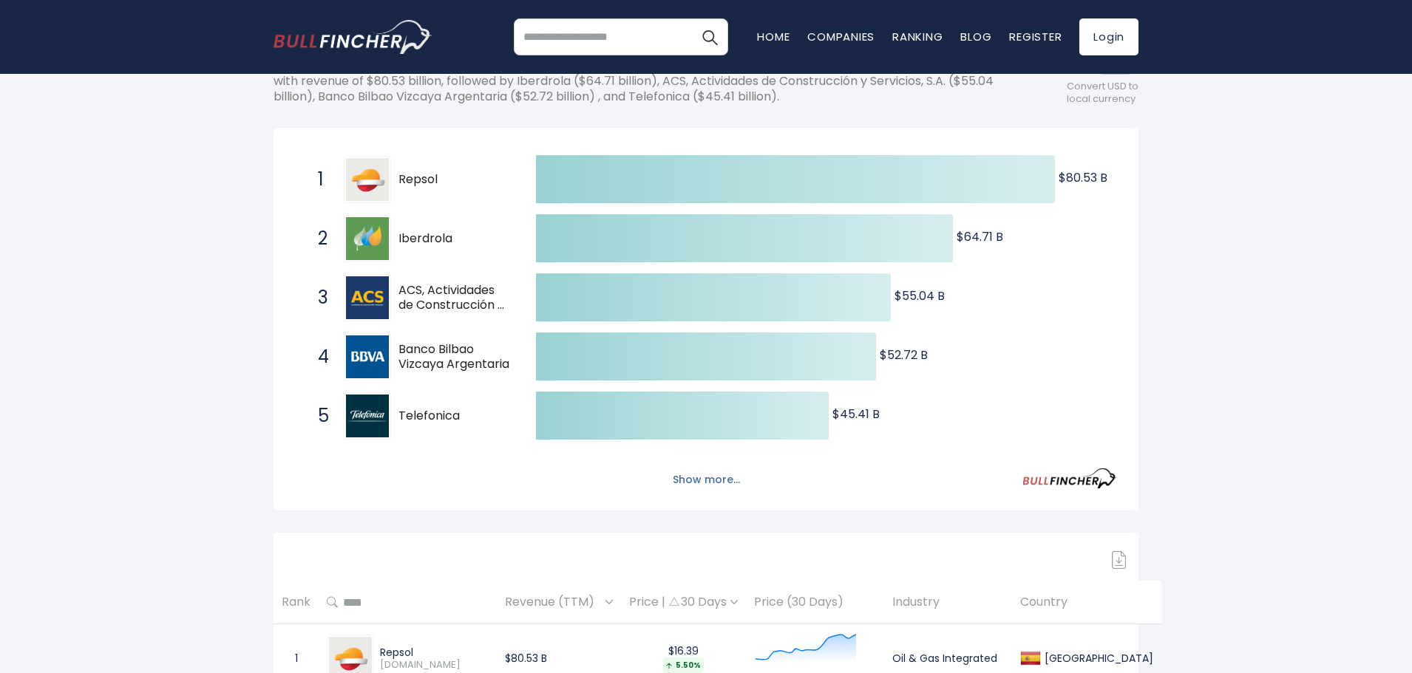
click at [710, 477] on button "Show more..." at bounding box center [706, 480] width 85 height 24
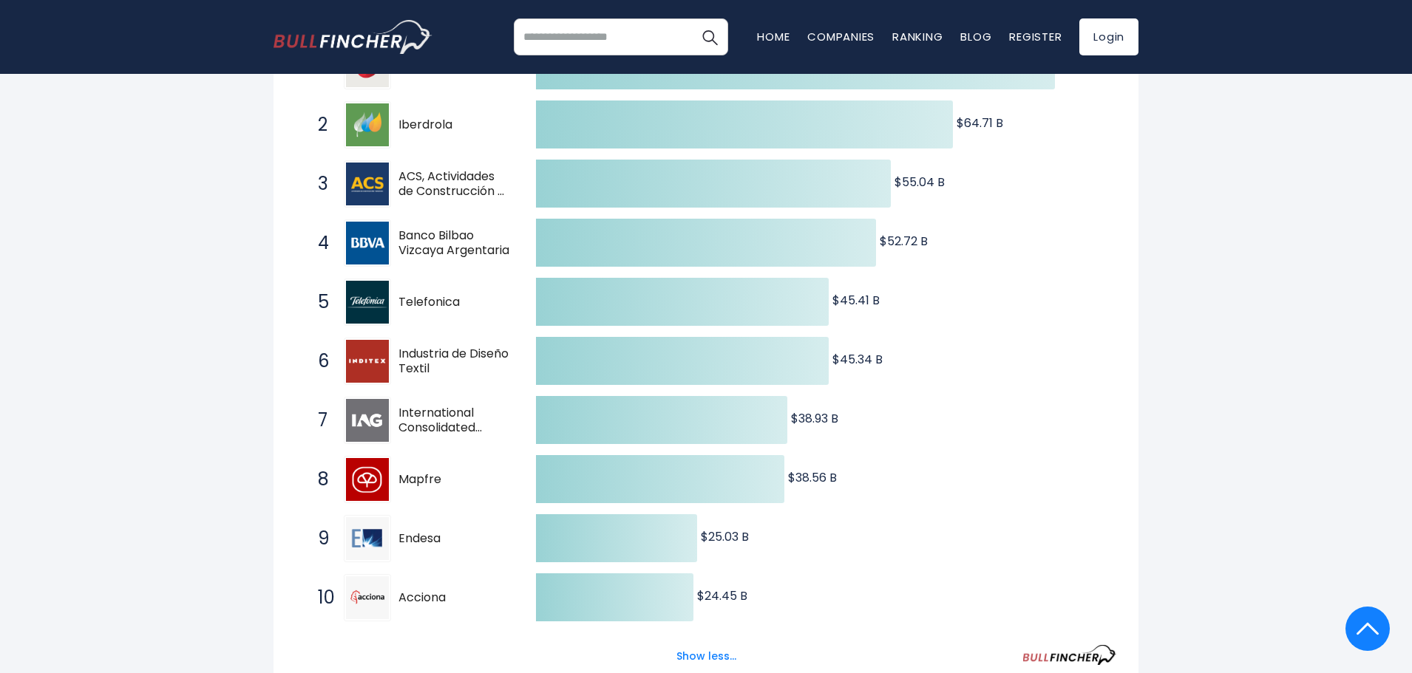
scroll to position [0, 0]
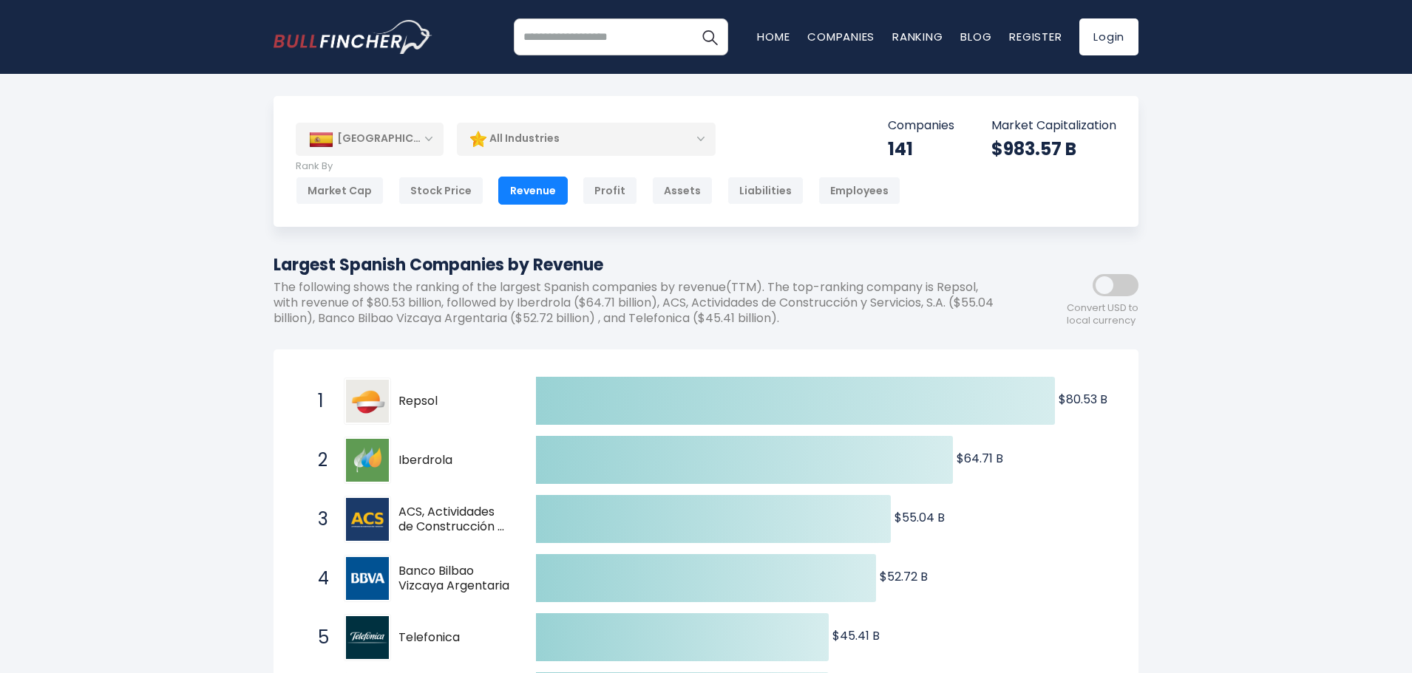
click at [393, 146] on div "[GEOGRAPHIC_DATA]" at bounding box center [370, 139] width 148 height 33
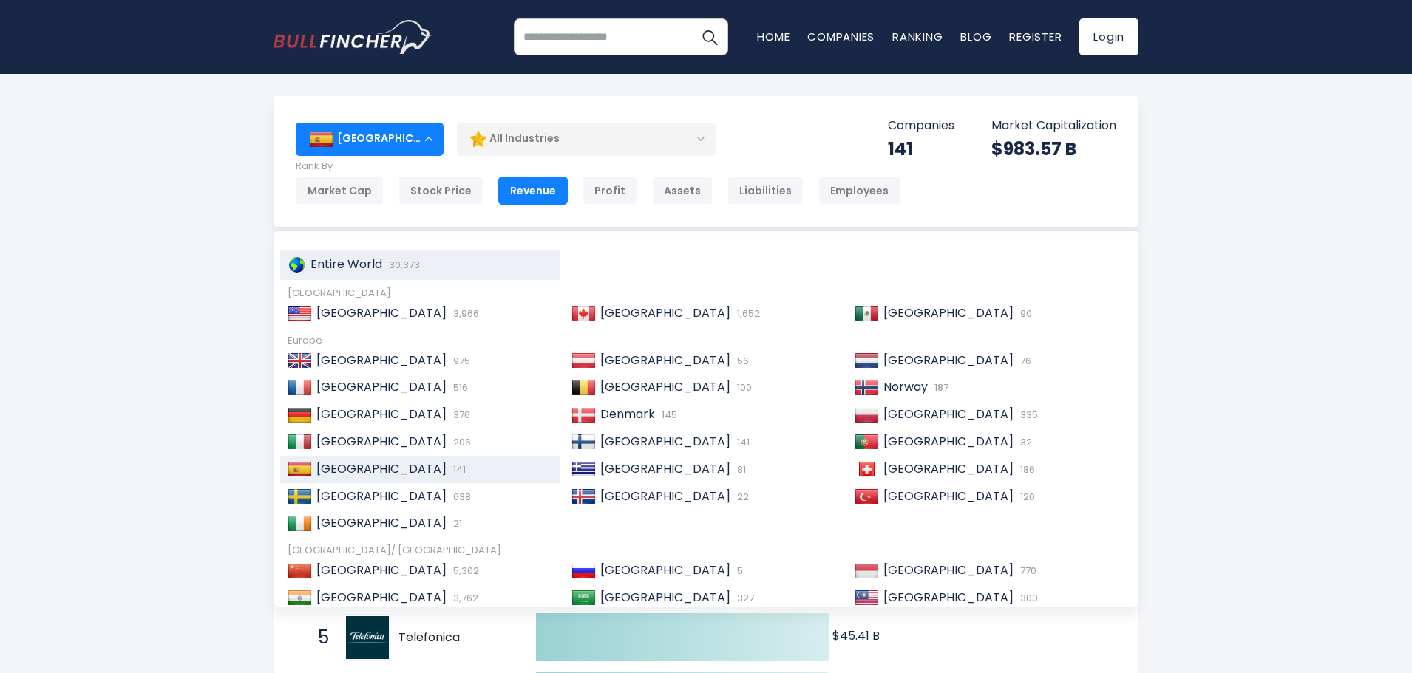
click at [341, 258] on span "Entire World" at bounding box center [346, 264] width 72 height 17
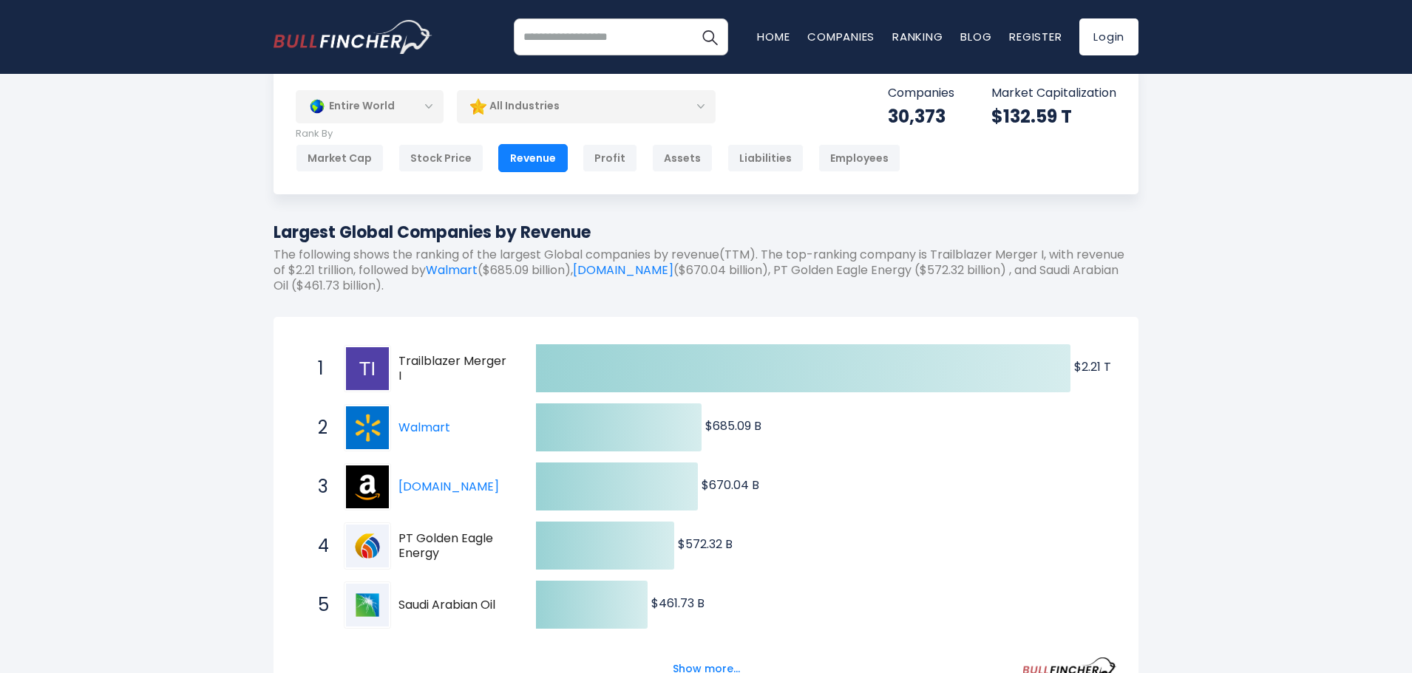
scroll to position [74, 0]
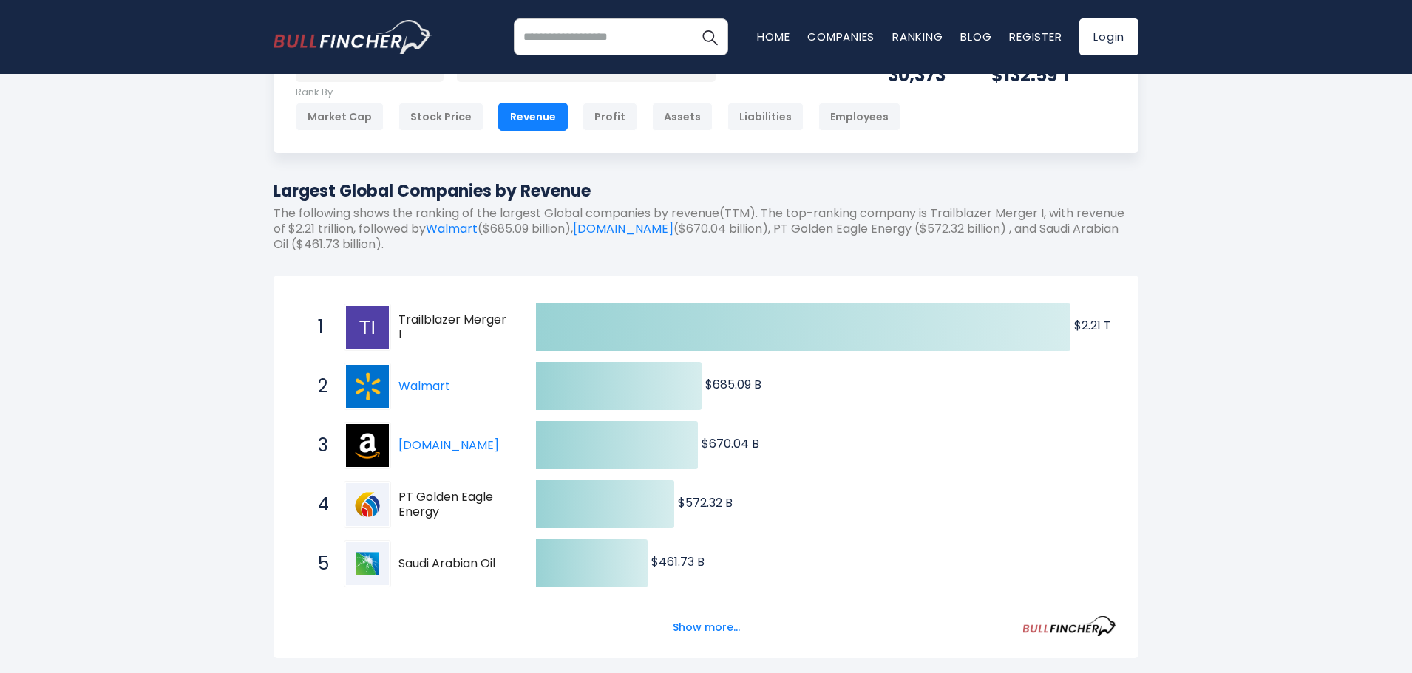
drag, startPoint x: 396, startPoint y: 323, endPoint x: 514, endPoint y: 324, distance: 118.3
click at [514, 324] on span "1 Trailblazer Merger I TBMC" at bounding box center [414, 327] width 222 height 55
click at [515, 329] on span "1 Trailblazer Merger I TBMC" at bounding box center [414, 327] width 222 height 55
click at [693, 627] on button "Show more..." at bounding box center [706, 628] width 85 height 24
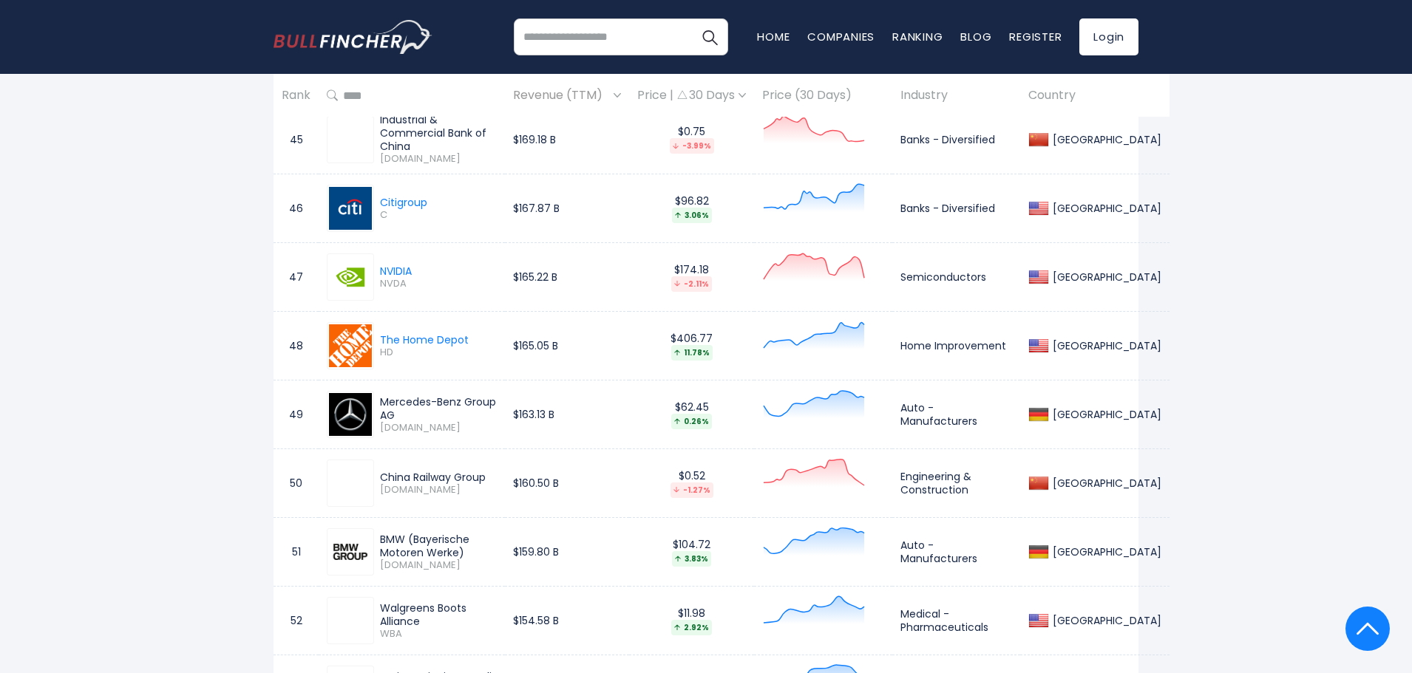
scroll to position [4065, 0]
